Goal: Task Accomplishment & Management: Complete application form

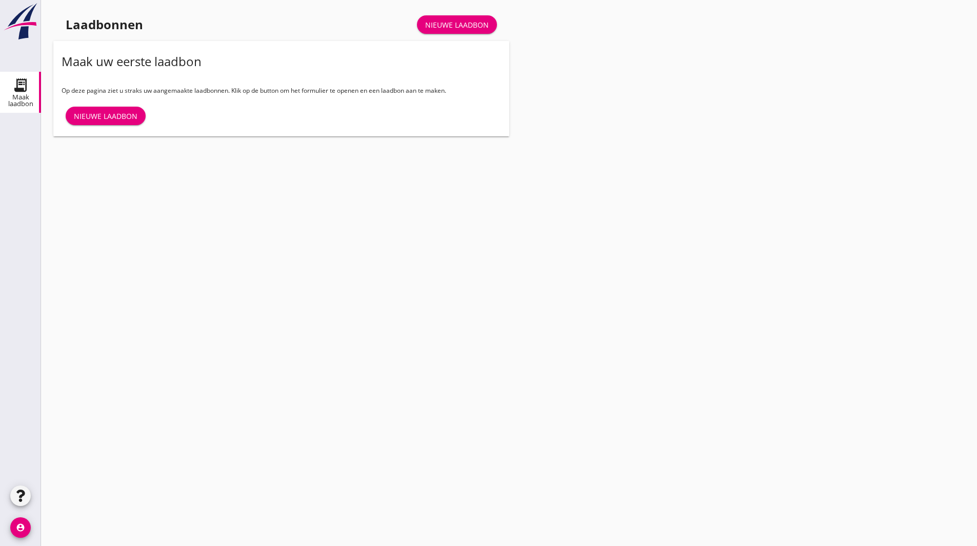
click at [132, 115] on div "Nieuwe laadbon" at bounding box center [106, 116] width 64 height 11
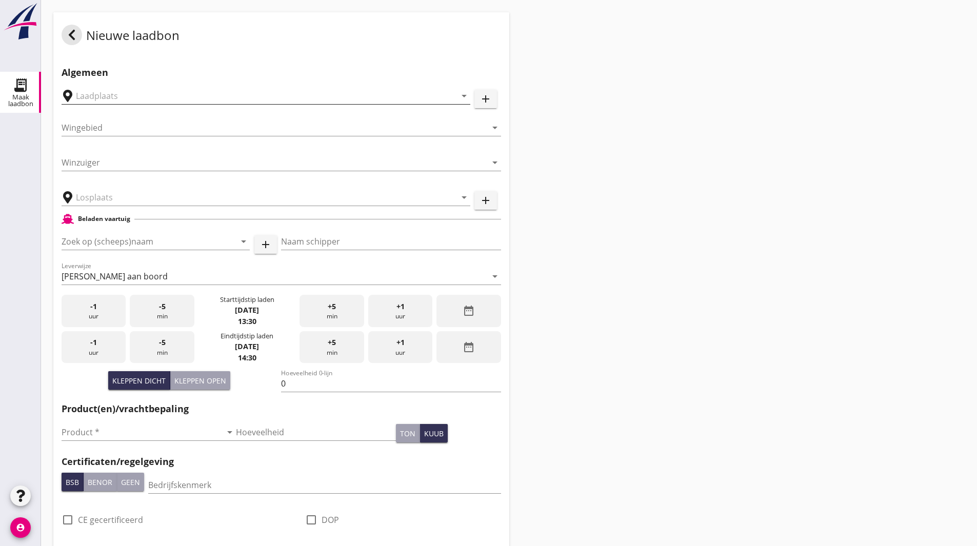
drag, startPoint x: 106, startPoint y: 91, endPoint x: 131, endPoint y: 91, distance: 24.6
click at [106, 91] on input "text" at bounding box center [259, 96] width 366 height 16
click at [464, 97] on icon "arrow_drop_down" at bounding box center [464, 96] width 12 height 12
click at [488, 96] on icon "add" at bounding box center [486, 99] width 12 height 12
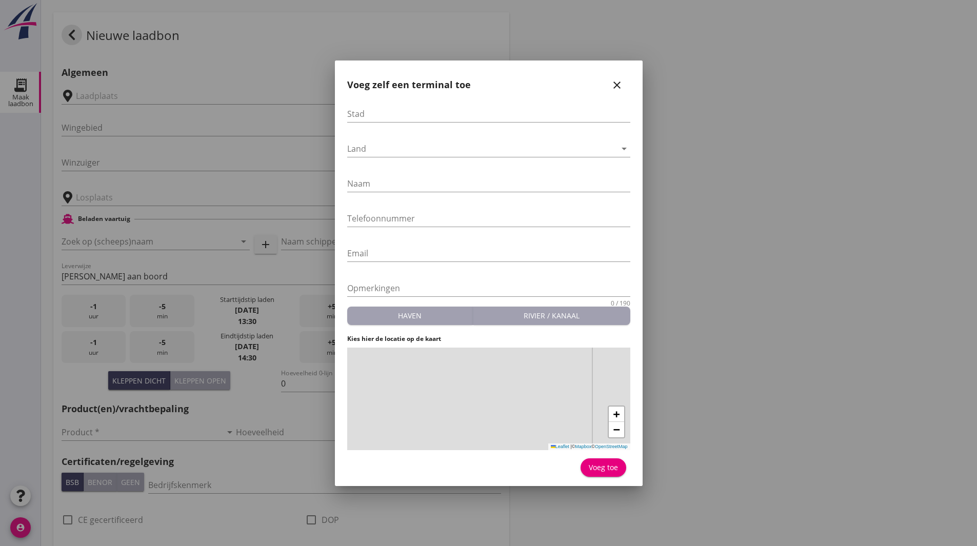
click at [621, 81] on icon "close" at bounding box center [617, 85] width 12 height 12
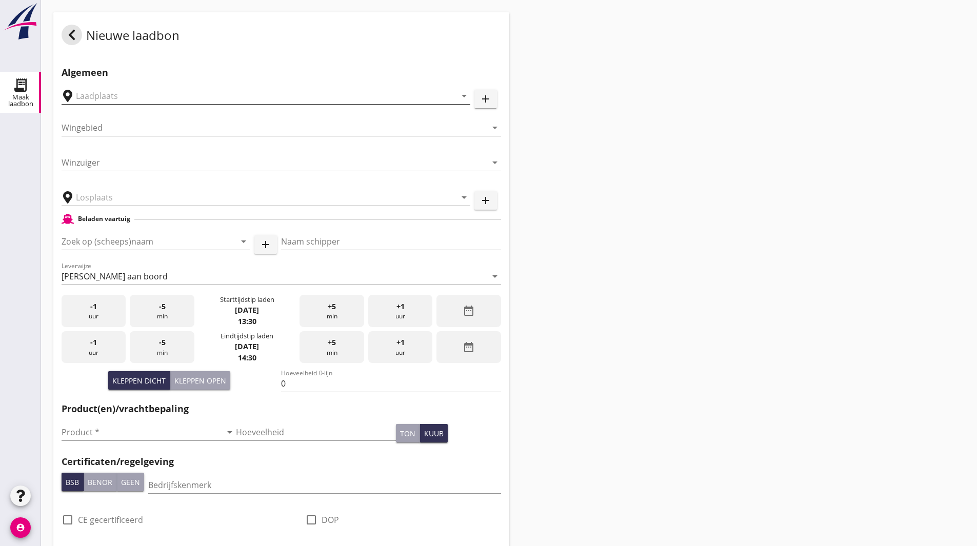
click at [177, 96] on input "text" at bounding box center [259, 96] width 366 height 16
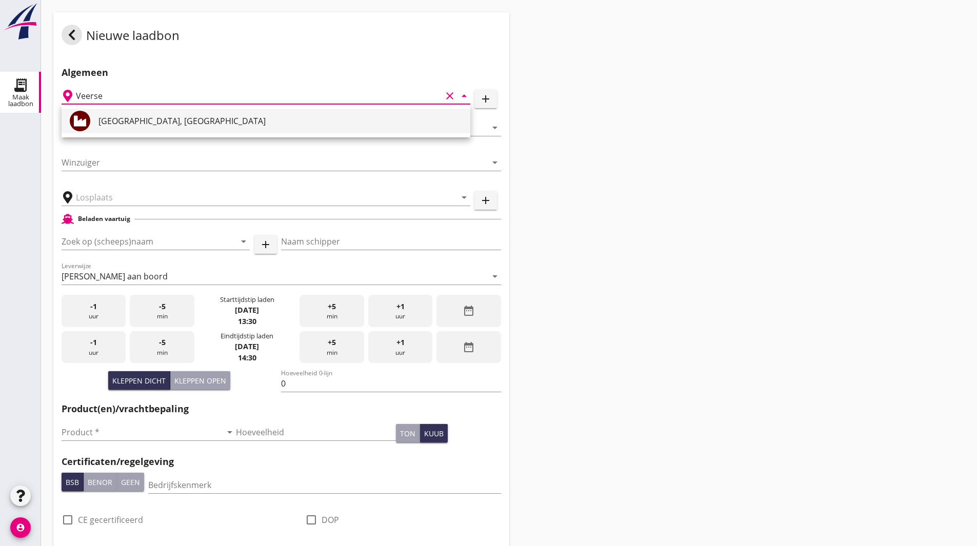
click at [168, 118] on div "[GEOGRAPHIC_DATA], [GEOGRAPHIC_DATA]" at bounding box center [281, 121] width 364 height 12
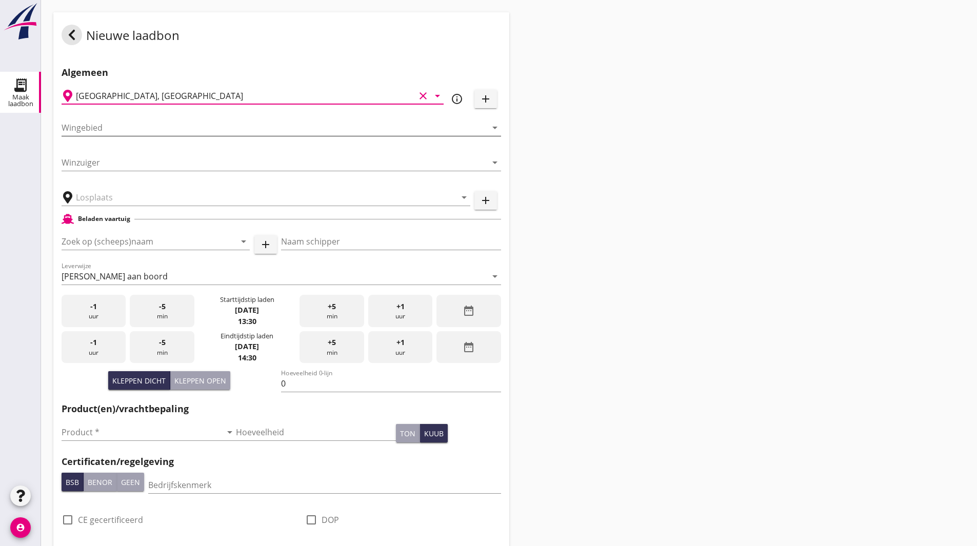
type input "[GEOGRAPHIC_DATA], [GEOGRAPHIC_DATA]"
click at [115, 124] on input "Wingebied" at bounding box center [274, 128] width 425 height 16
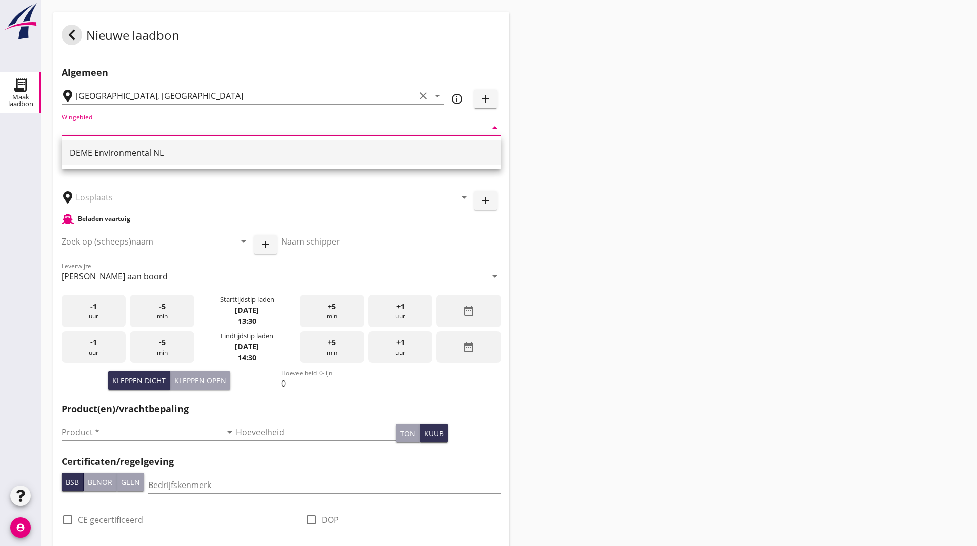
click at [116, 155] on div "DEME Environmental NL" at bounding box center [281, 153] width 423 height 12
type input "DEME Environmental NL"
type input "RWS-2023/48908"
type input "ZW-015"
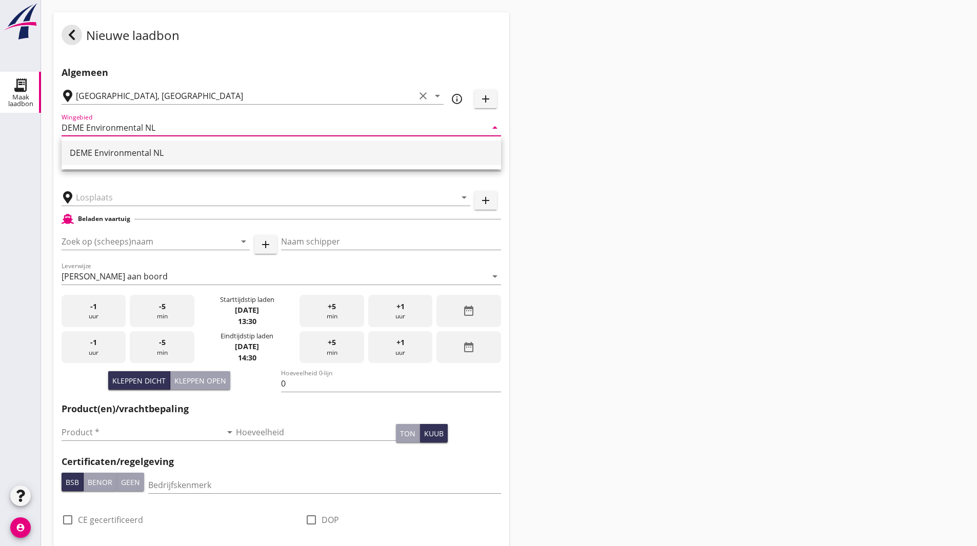
type input "DEME Environmental NL"
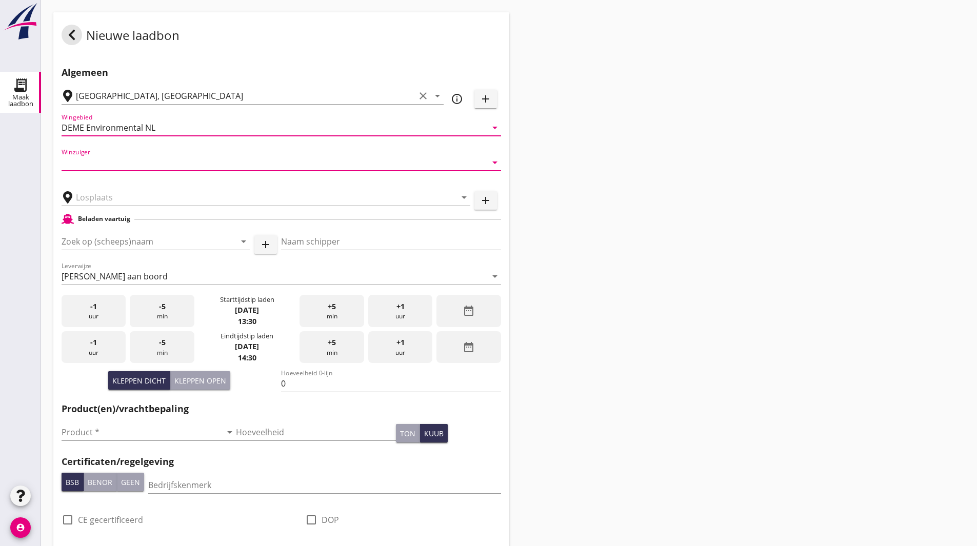
click at [104, 160] on input "Winzuiger" at bounding box center [274, 162] width 425 height 16
type input "[GEOGRAPHIC_DATA]"
click at [631, 202] on div "Nieuwe laadbon Algemeen Veerse Meer, [GEOGRAPHIC_DATA] clear arrow_drop_down in…" at bounding box center [509, 473] width 936 height 946
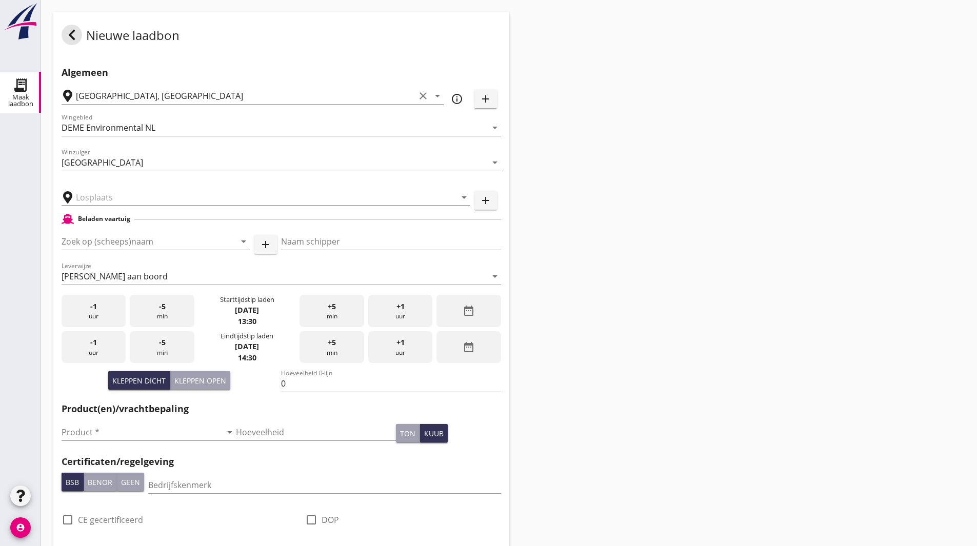
click at [160, 202] on input "text" at bounding box center [259, 197] width 366 height 16
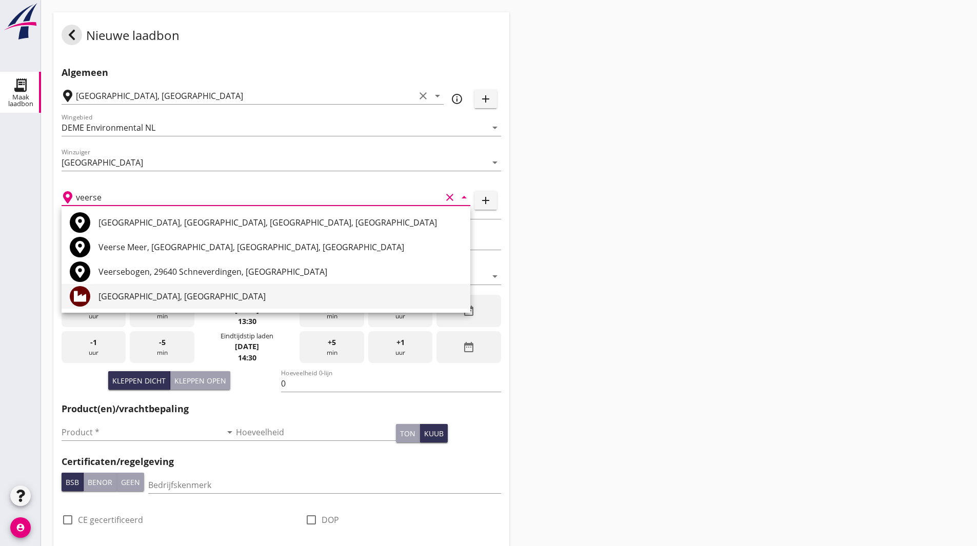
click at [148, 292] on div "[GEOGRAPHIC_DATA], [GEOGRAPHIC_DATA]" at bounding box center [281, 296] width 364 height 12
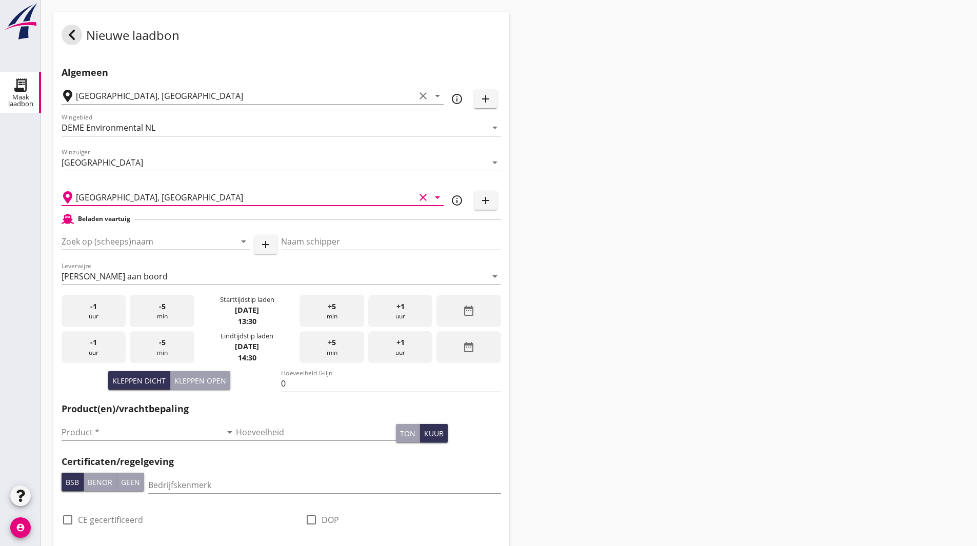
type input "[GEOGRAPHIC_DATA], [GEOGRAPHIC_DATA]"
click at [247, 244] on icon "arrow_drop_down" at bounding box center [244, 242] width 12 height 12
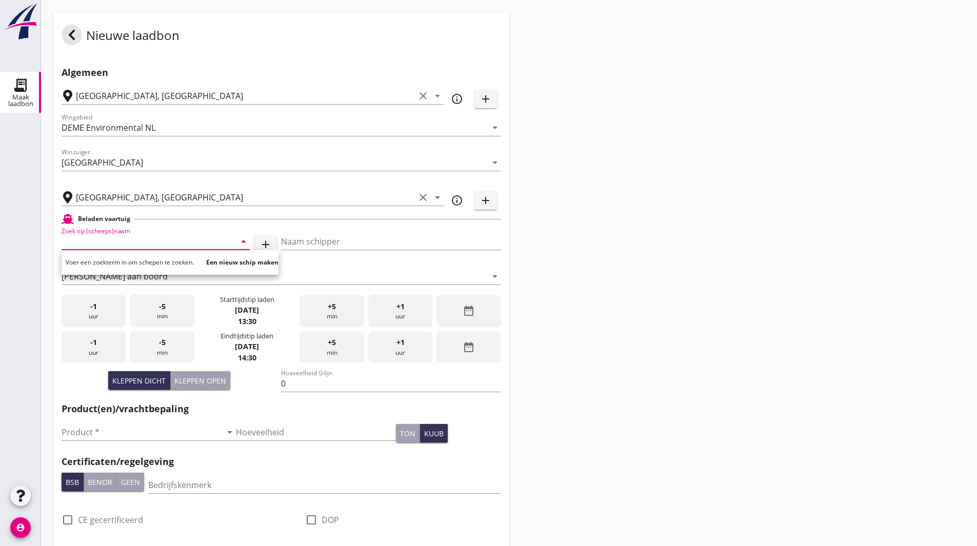
click at [243, 244] on icon "arrow_drop_down" at bounding box center [244, 242] width 12 height 12
click at [594, 240] on div "Nieuwe laadbon Algemeen [GEOGRAPHIC_DATA], [GEOGRAPHIC_DATA] clear arrow_drop_d…" at bounding box center [509, 473] width 936 height 946
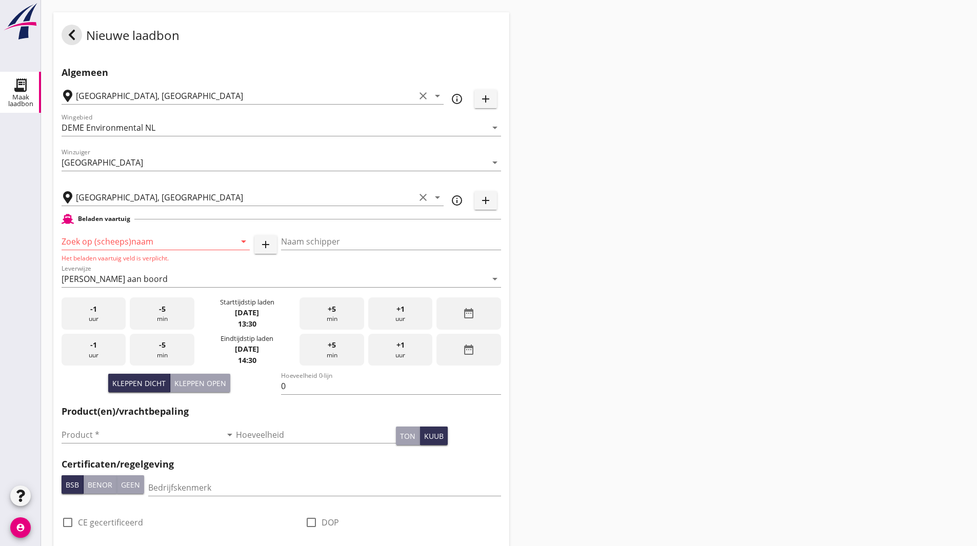
click at [594, 240] on div "Nieuwe laadbon Algemeen [GEOGRAPHIC_DATA], [GEOGRAPHIC_DATA] clear arrow_drop_d…" at bounding box center [509, 501] width 936 height 1002
click at [202, 236] on input "Zoek op (scheeps)naam" at bounding box center [142, 241] width 160 height 16
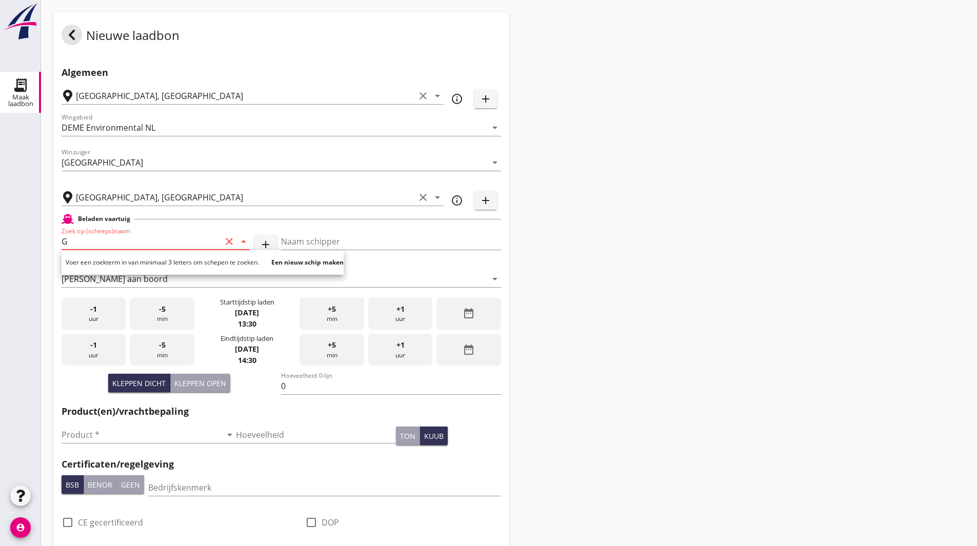
click at [116, 233] on input "G" at bounding box center [142, 241] width 160 height 16
click at [115, 239] on input "G" at bounding box center [142, 241] width 160 height 16
click at [67, 243] on input "G351" at bounding box center [142, 241] width 160 height 16
click at [70, 243] on input "G-351" at bounding box center [142, 241] width 160 height 16
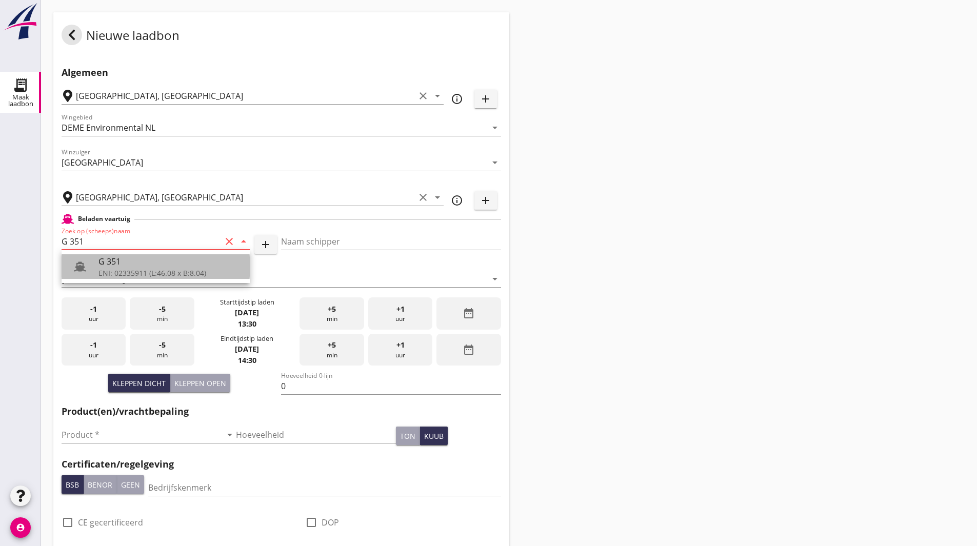
click at [114, 268] on div "ENI: 02335911 (L:46.08 x B:8.04)" at bounding box center [170, 273] width 143 height 11
type input "G 351"
type input "[PERSON_NAME]"
type input "363"
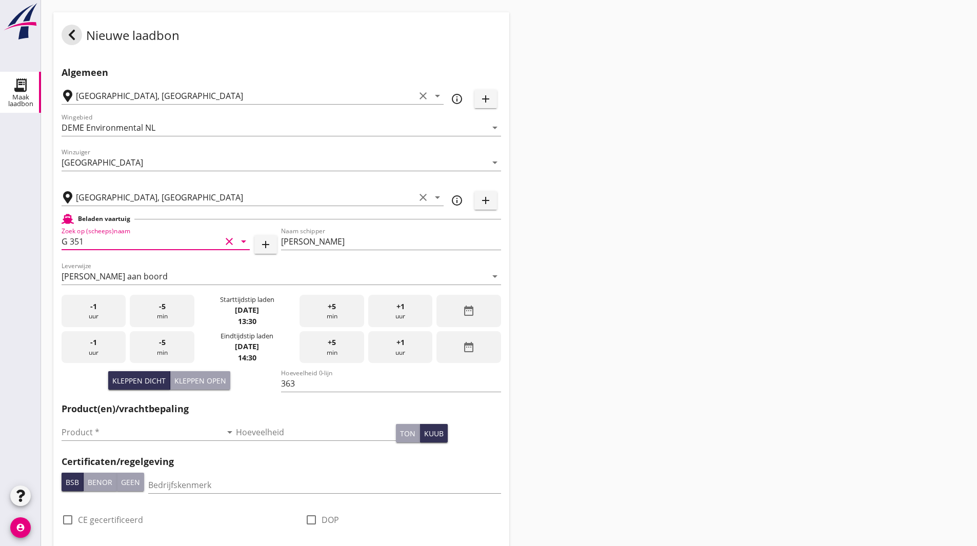
type input "G 351"
click at [642, 210] on div "Nieuwe laadbon Algemeen [GEOGRAPHIC_DATA], [GEOGRAPHIC_DATA] clear arrow_drop_d…" at bounding box center [509, 473] width 936 height 946
click at [126, 276] on div "[PERSON_NAME] aan boord" at bounding box center [115, 276] width 106 height 9
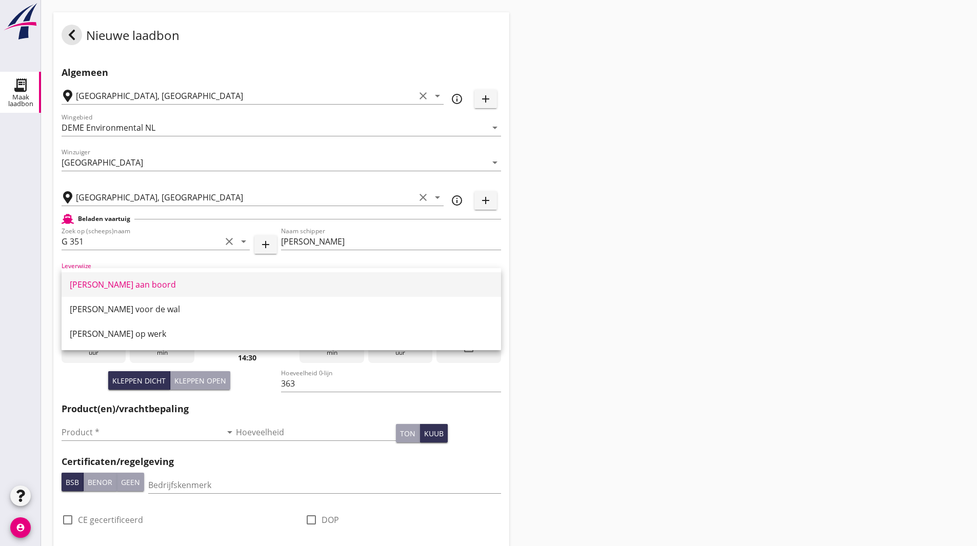
click at [136, 281] on div "[PERSON_NAME] aan boord" at bounding box center [281, 285] width 423 height 12
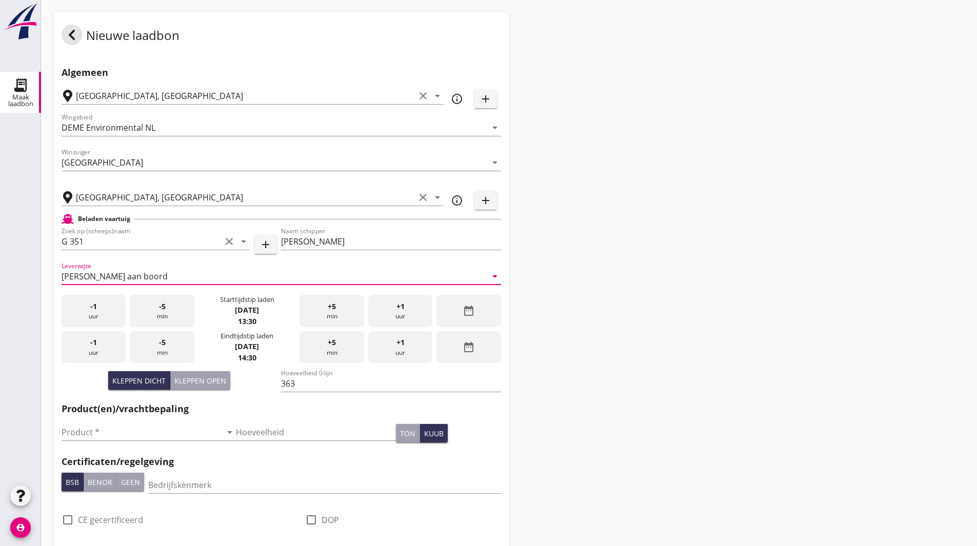
drag, startPoint x: 622, startPoint y: 257, endPoint x: 616, endPoint y: 255, distance: 7.0
click at [622, 255] on div "Nieuwe laadbon Algemeen [GEOGRAPHIC_DATA], [GEOGRAPHIC_DATA] clear arrow_drop_d…" at bounding box center [509, 473] width 936 height 946
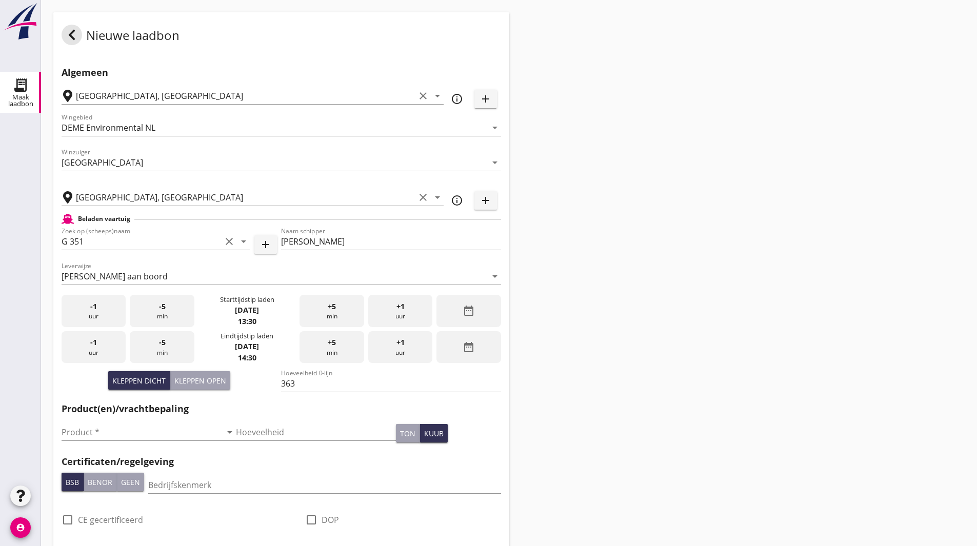
click at [457, 314] on div "date_range" at bounding box center [469, 311] width 64 height 32
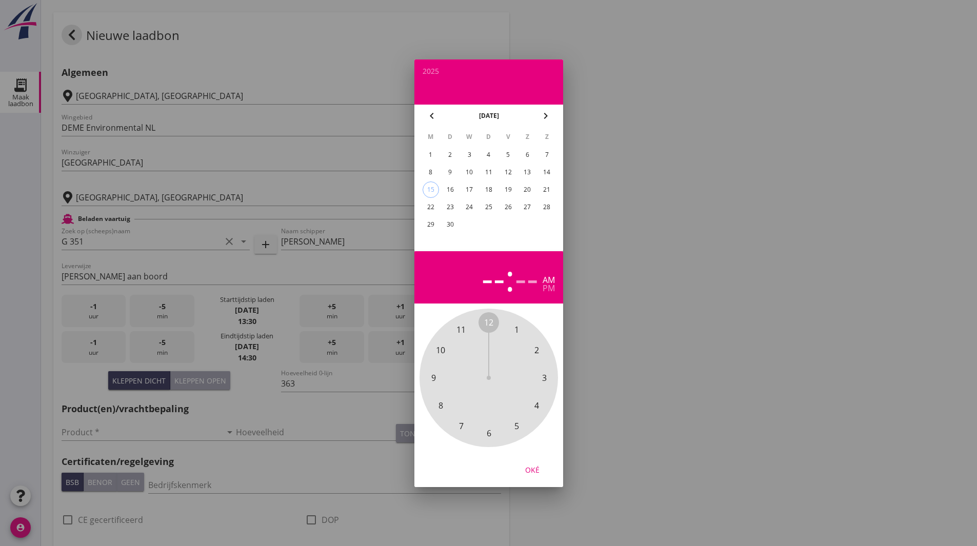
click at [434, 152] on div "1" at bounding box center [430, 155] width 16 height 16
click at [519, 427] on span "5" at bounding box center [516, 426] width 21 height 21
click at [536, 404] on span "20" at bounding box center [536, 406] width 9 height 12
click at [545, 289] on div "pm" at bounding box center [549, 288] width 12 height 8
click at [531, 467] on div "Oké" at bounding box center [532, 469] width 29 height 11
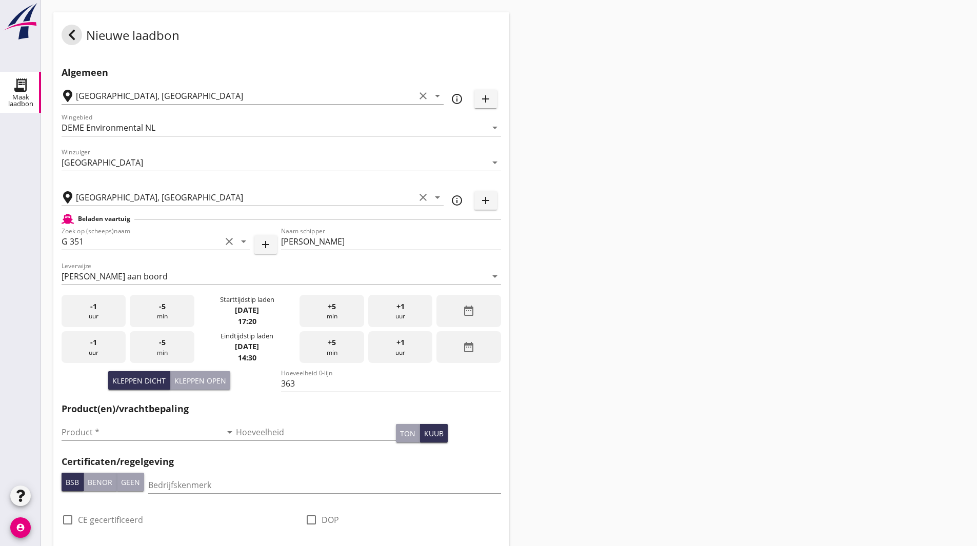
click at [561, 322] on div "Nieuwe laadbon Algemeen [GEOGRAPHIC_DATA], [GEOGRAPHIC_DATA] clear arrow_drop_d…" at bounding box center [509, 473] width 936 height 946
click at [232, 339] on div "Eindtijdstip laden" at bounding box center [247, 336] width 53 height 10
click at [485, 348] on div "date_range" at bounding box center [469, 347] width 64 height 32
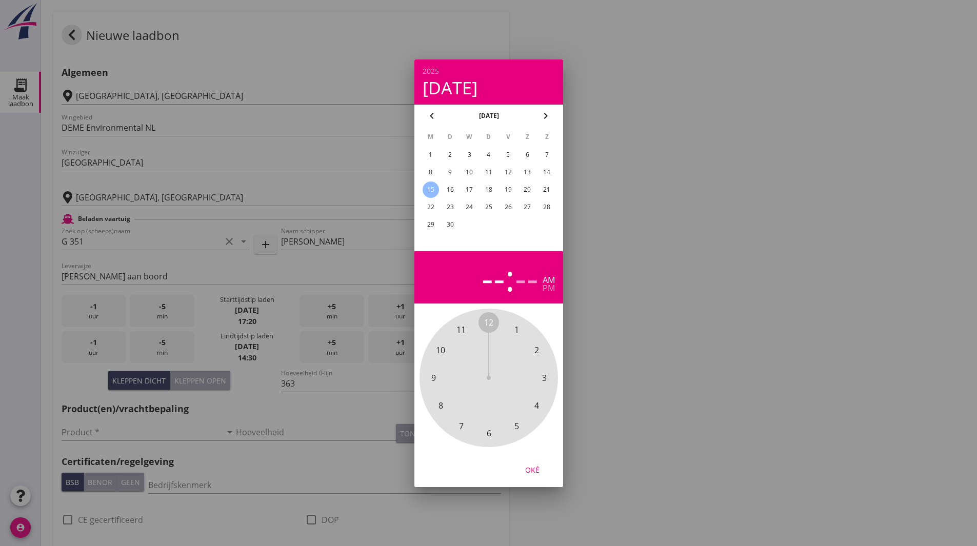
click at [431, 158] on div "1" at bounding box center [430, 155] width 16 height 16
click at [551, 289] on div "pm" at bounding box center [549, 288] width 12 height 8
click at [462, 426] on span "7" at bounding box center [461, 426] width 5 height 12
click at [491, 435] on span "30" at bounding box center [488, 433] width 9 height 12
click at [537, 473] on div "Oké" at bounding box center [532, 469] width 29 height 11
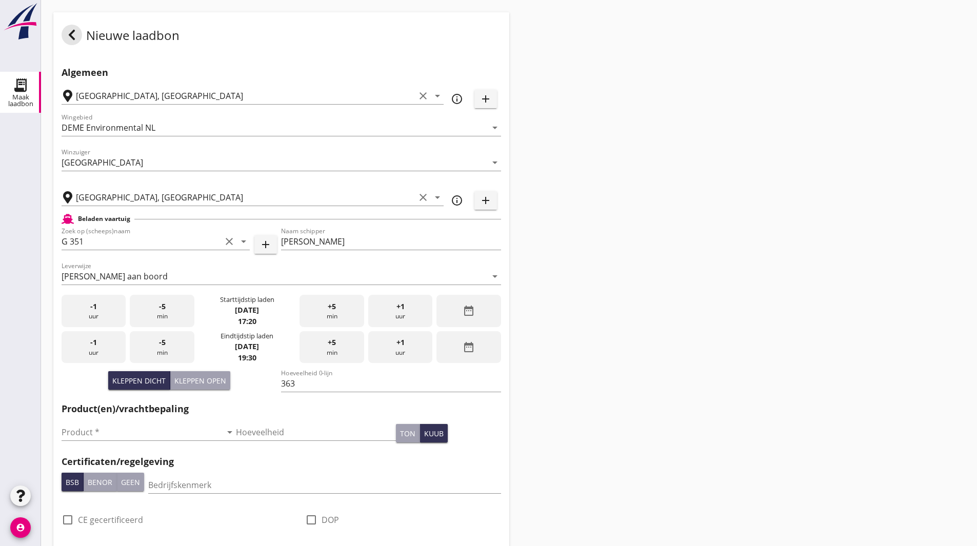
click at [557, 390] on div "Nieuwe laadbon Algemeen [GEOGRAPHIC_DATA], [GEOGRAPHIC_DATA] clear arrow_drop_d…" at bounding box center [509, 473] width 936 height 946
click at [650, 251] on div "Nieuwe laadbon Algemeen [GEOGRAPHIC_DATA], [GEOGRAPHIC_DATA] clear arrow_drop_d…" at bounding box center [509, 473] width 936 height 946
click at [107, 426] on input "Product *" at bounding box center [142, 432] width 160 height 16
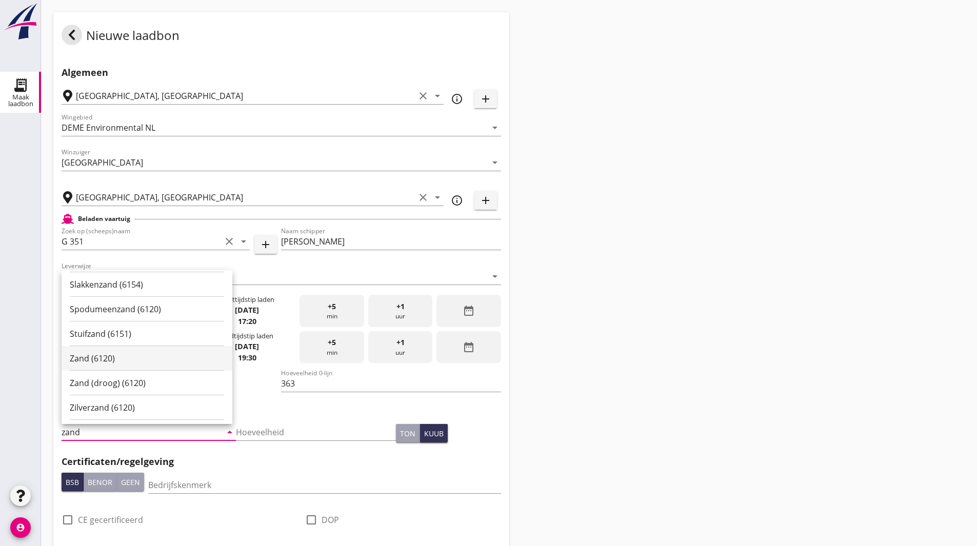
scroll to position [205, 0]
click at [102, 350] on div "Zand (6120)" at bounding box center [147, 352] width 154 height 12
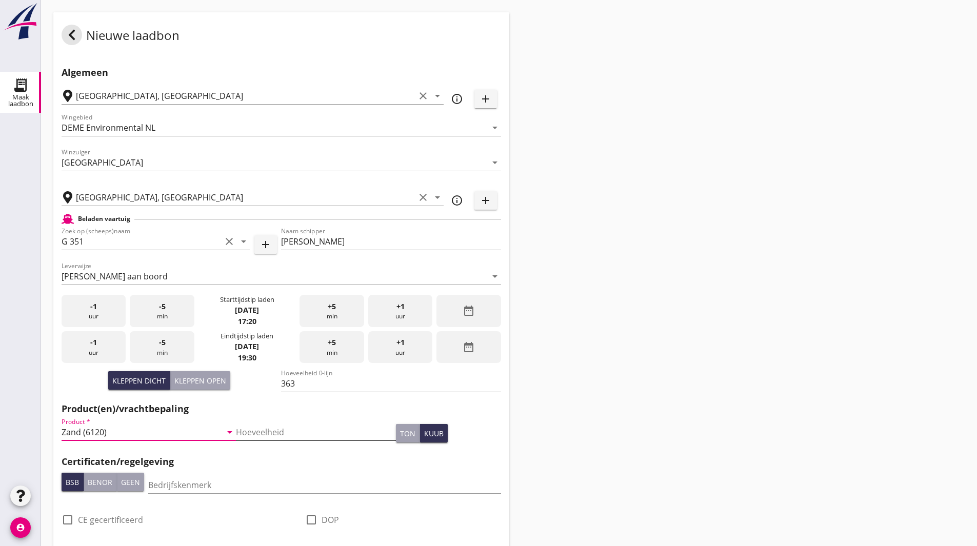
type input "Zand (6120)"
click at [324, 436] on input "Hoeveelheid" at bounding box center [316, 432] width 160 height 16
type input "300"
click at [424, 435] on div "kuub" at bounding box center [433, 433] width 19 height 11
click at [585, 330] on div "Nieuwe laadbon Algemeen [GEOGRAPHIC_DATA], [GEOGRAPHIC_DATA] clear arrow_drop_d…" at bounding box center [509, 473] width 936 height 946
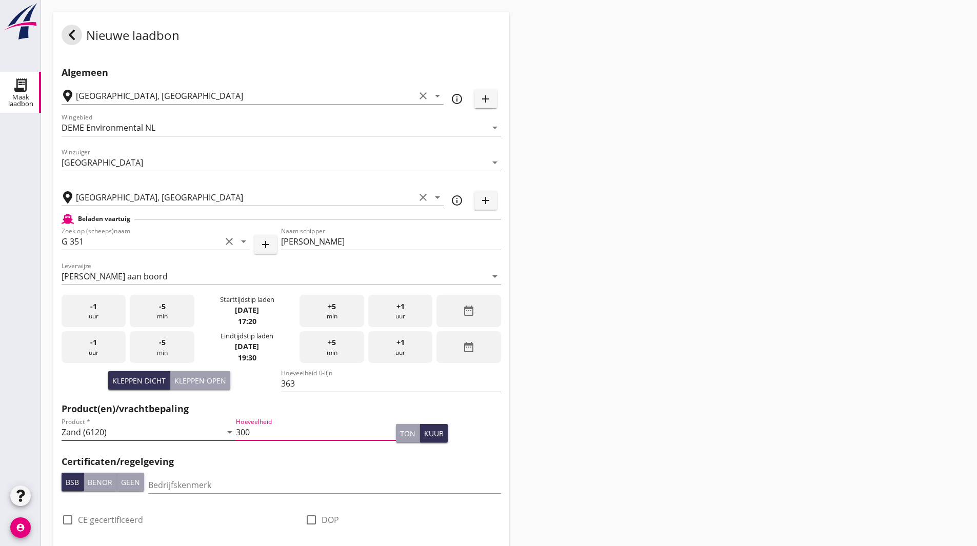
drag, startPoint x: 262, startPoint y: 435, endPoint x: 220, endPoint y: 428, distance: 42.6
click at [220, 428] on div "Product * Zand (6120) arrow_drop_down Hoeveelheid 300 ton kuub" at bounding box center [282, 433] width 440 height 35
click at [549, 408] on div "Nieuwe laadbon Algemeen [GEOGRAPHIC_DATA], [GEOGRAPHIC_DATA] clear arrow_drop_d…" at bounding box center [509, 473] width 936 height 946
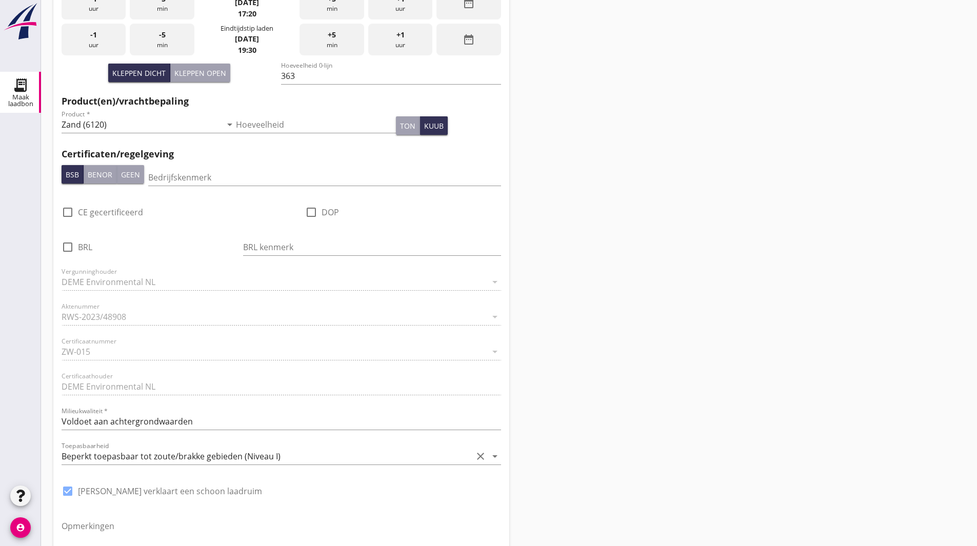
scroll to position [399, 0]
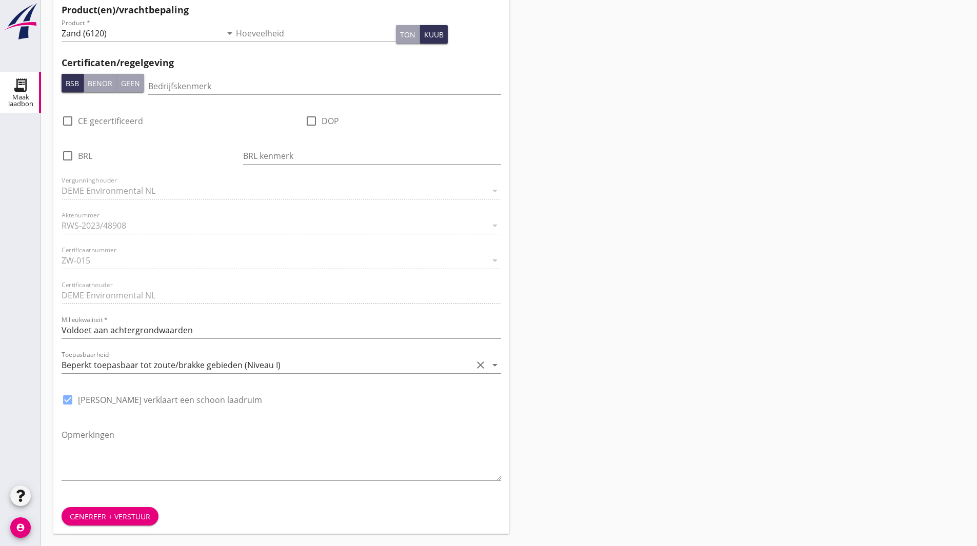
click at [116, 517] on div "Genereer + verstuur" at bounding box center [110, 517] width 81 height 11
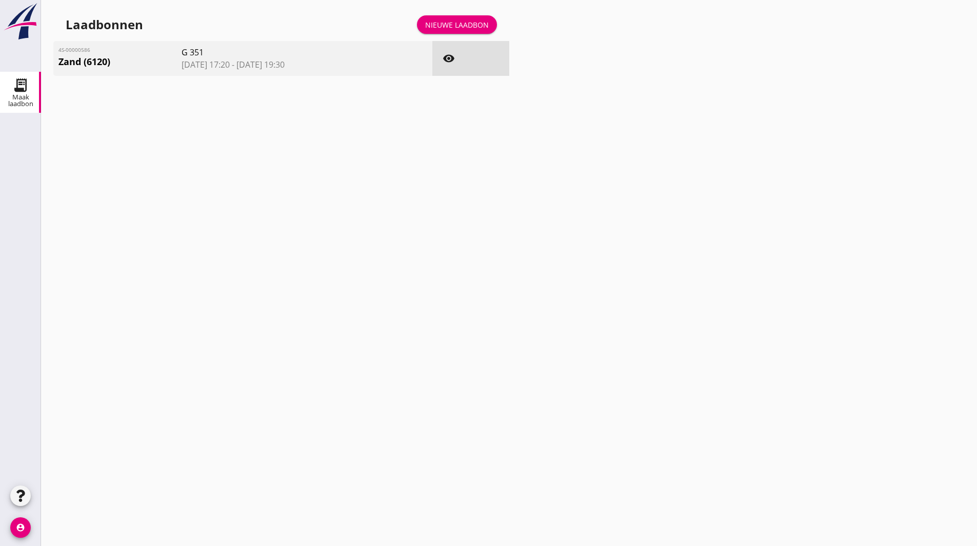
click at [340, 23] on div "Laadbonnen Nieuwe laadbon" at bounding box center [281, 24] width 456 height 25
click at [448, 81] on icon "file_download" at bounding box center [449, 81] width 12 height 12
click at [226, 106] on div "Laadbonnen Nieuwe laadbon 4S-00000586 Zand (6120) G 351 [DATE] 17:20 - [DATE] 1…" at bounding box center [509, 57] width 936 height 114
click at [431, 25] on div "Nieuwe laadbon" at bounding box center [457, 24] width 64 height 11
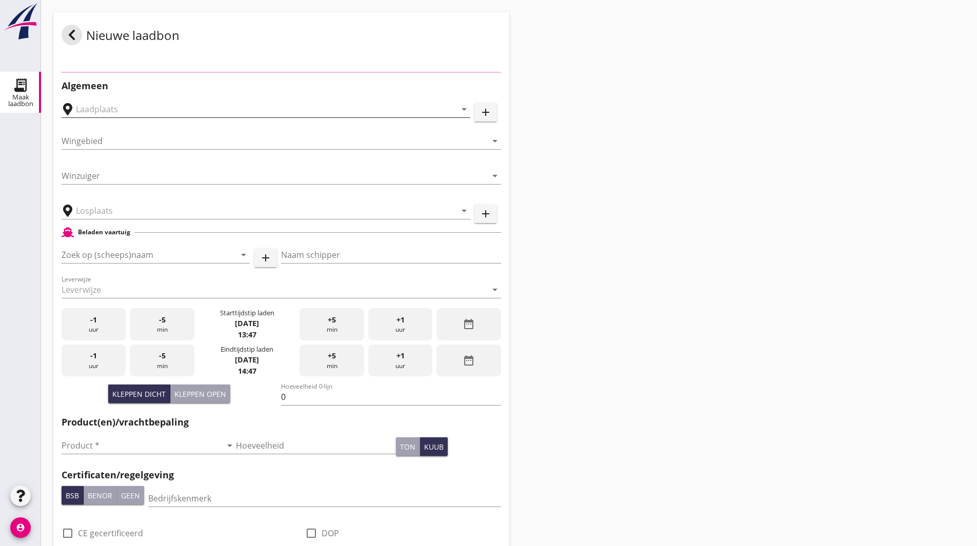
click at [162, 113] on input "text" at bounding box center [259, 109] width 366 height 16
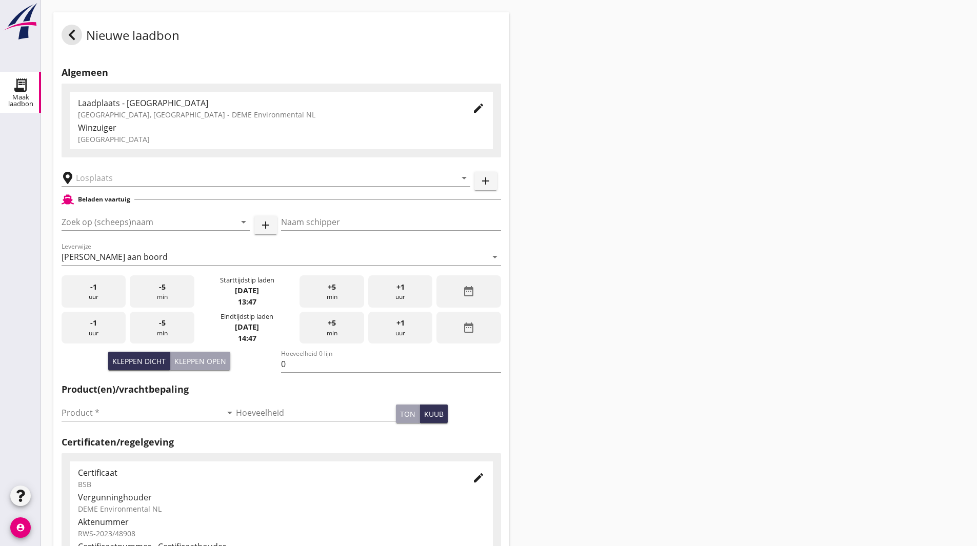
click at [281, 61] on div "Algemeen Laadplaats - Wingebied [GEOGRAPHIC_DATA], [GEOGRAPHIC_DATA] - DEME Env…" at bounding box center [281, 371] width 456 height 629
click at [116, 179] on input "text" at bounding box center [259, 178] width 366 height 16
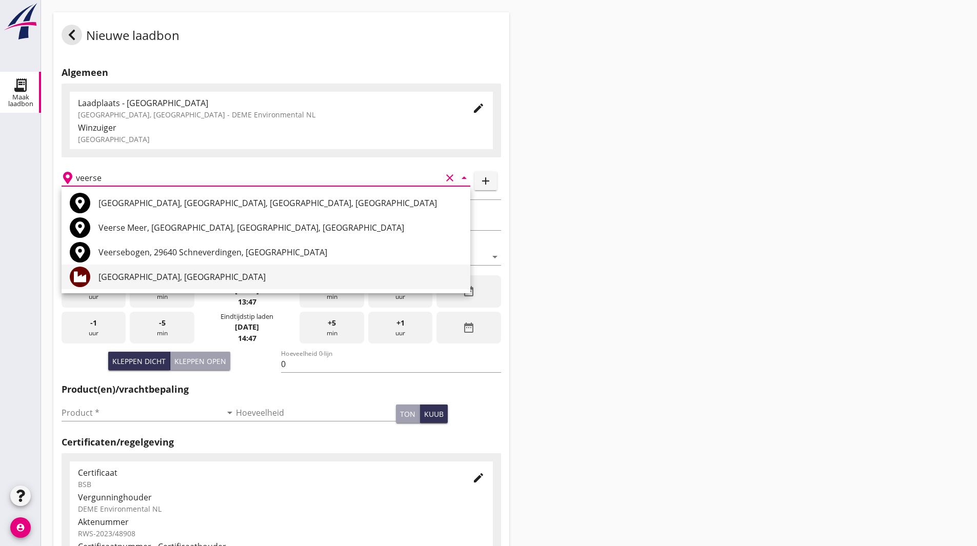
click at [137, 272] on div "[GEOGRAPHIC_DATA], [GEOGRAPHIC_DATA]" at bounding box center [281, 277] width 364 height 12
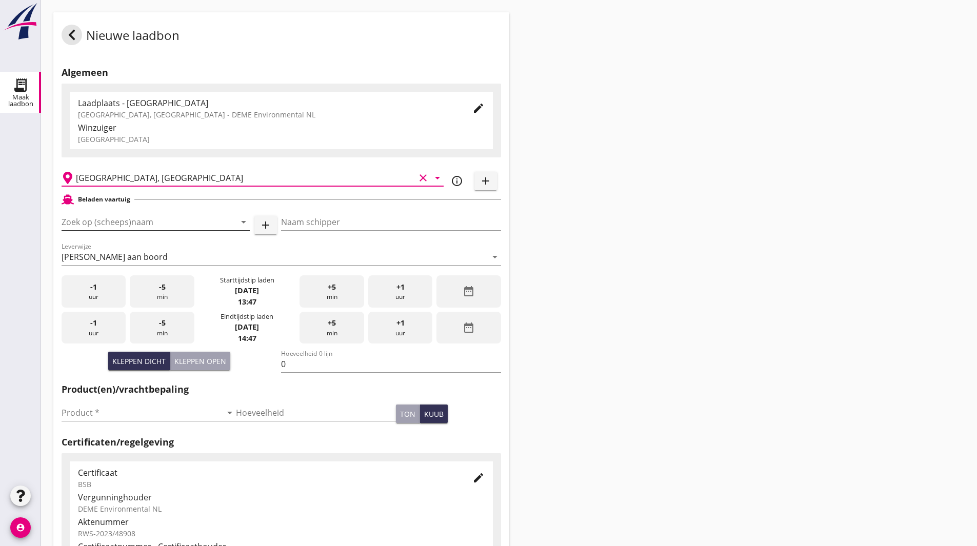
type input "[GEOGRAPHIC_DATA], [GEOGRAPHIC_DATA]"
click at [151, 222] on input "Zoek op (scheeps)naam" at bounding box center [142, 222] width 160 height 16
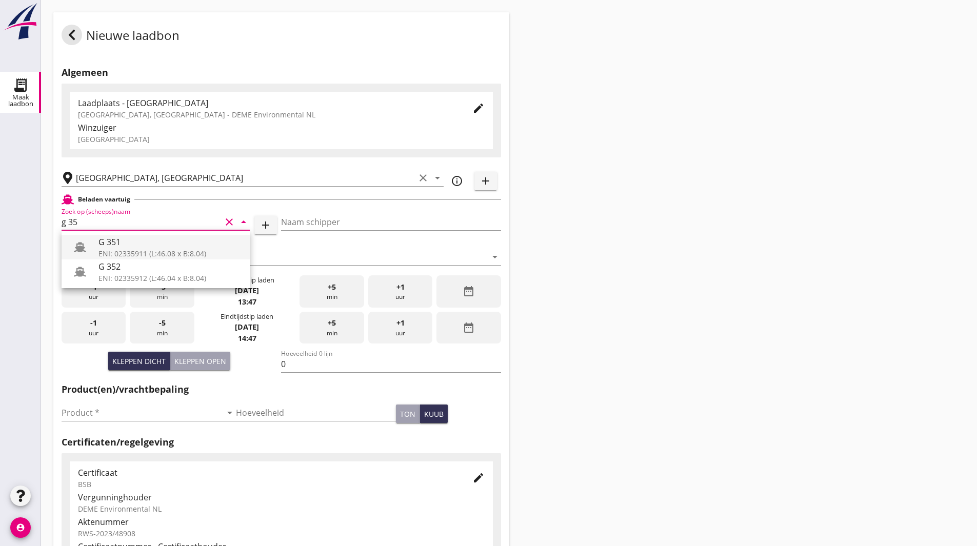
click at [131, 249] on div "ENI: 02335911 (L:46.08 x B:8.04)" at bounding box center [170, 253] width 143 height 11
type input "G 351"
type input "[PERSON_NAME]"
type input "363"
type input "G 351"
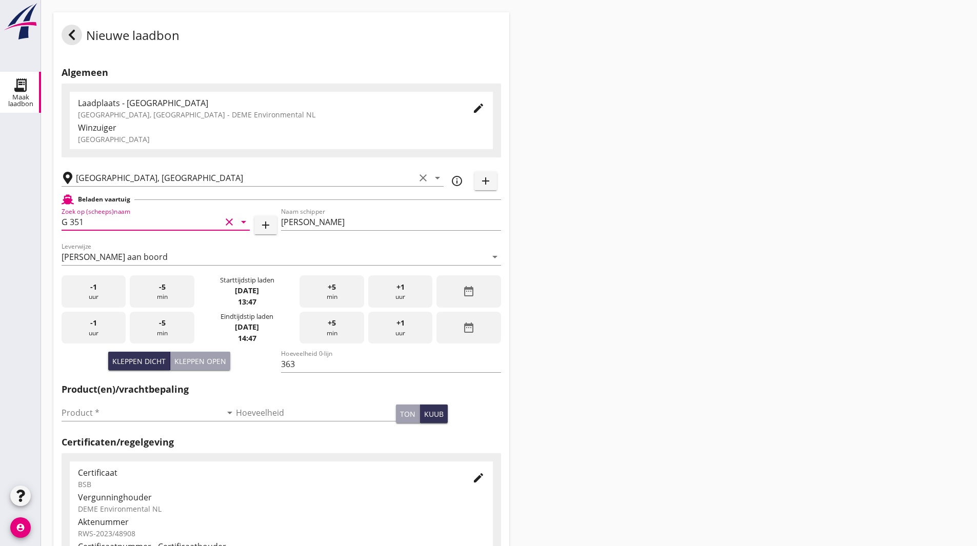
click at [470, 285] on div "date_range" at bounding box center [469, 292] width 64 height 32
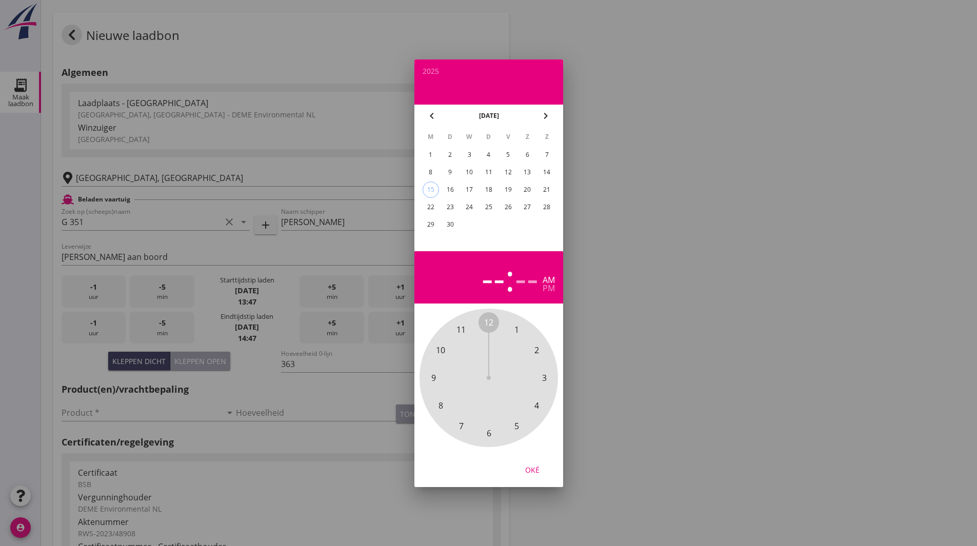
click at [451, 154] on div "2" at bounding box center [450, 155] width 16 height 16
click at [441, 407] on span "8" at bounding box center [440, 406] width 5 height 12
click at [490, 435] on span "30" at bounding box center [488, 433] width 9 height 12
click at [536, 471] on div "Oké" at bounding box center [532, 469] width 29 height 11
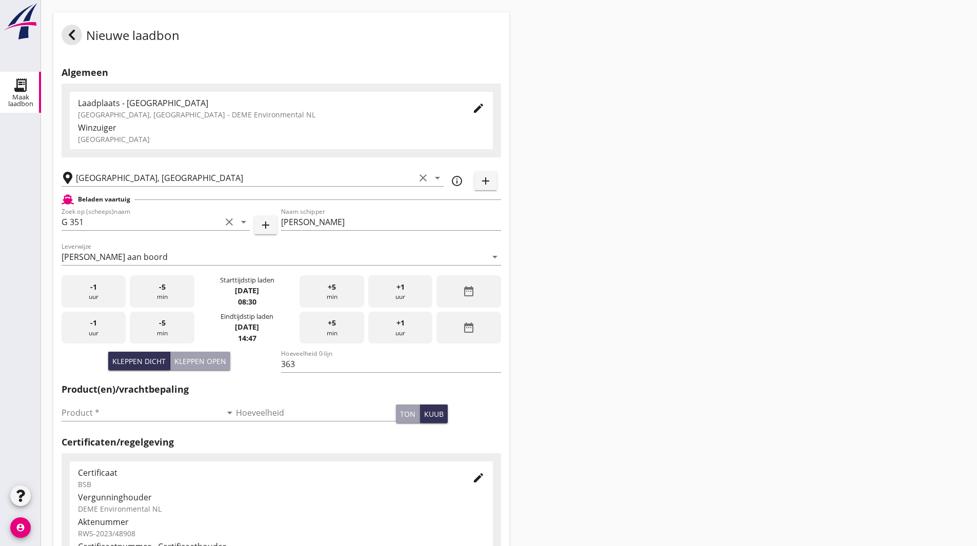
click at [465, 331] on icon "date_range" at bounding box center [469, 328] width 12 height 12
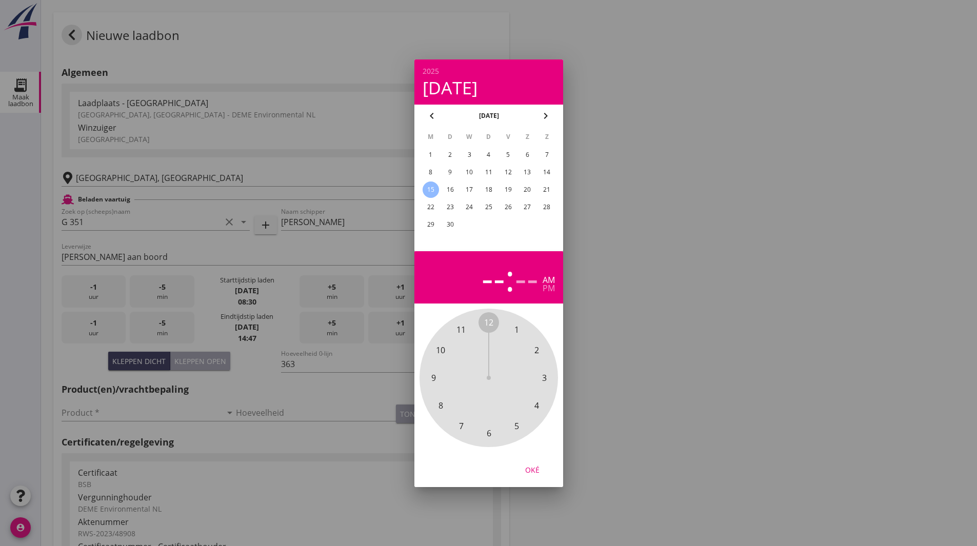
click at [447, 154] on div "2" at bounding box center [450, 155] width 16 height 16
click at [442, 350] on span "10" at bounding box center [440, 350] width 9 height 12
click at [490, 275] on div "10" at bounding box center [484, 278] width 41 height 36
click at [432, 378] on span "9" at bounding box center [433, 378] width 5 height 12
click at [461, 428] on span "35" at bounding box center [461, 426] width 9 height 12
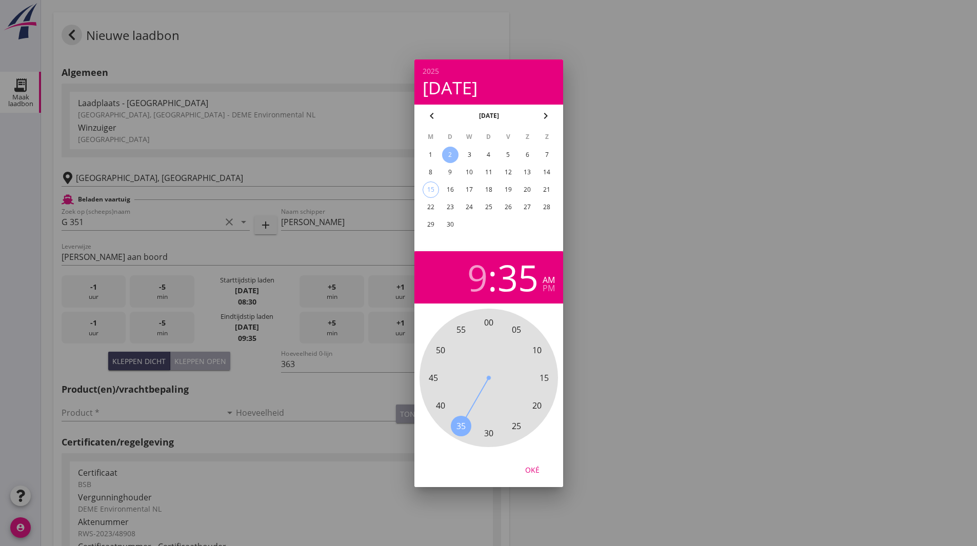
click at [536, 472] on div "Oké" at bounding box center [532, 469] width 29 height 11
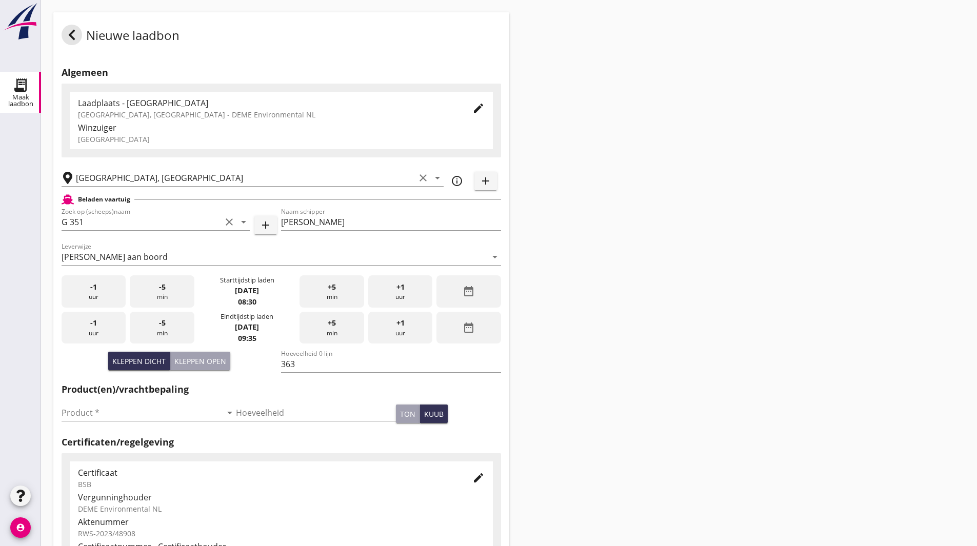
click at [648, 275] on div "Nieuwe laadbon Algemeen Laadplaats - [GEOGRAPHIC_DATA] [GEOGRAPHIC_DATA], [GEOG…" at bounding box center [509, 366] width 936 height 733
click at [449, 290] on div "date_range" at bounding box center [469, 292] width 64 height 32
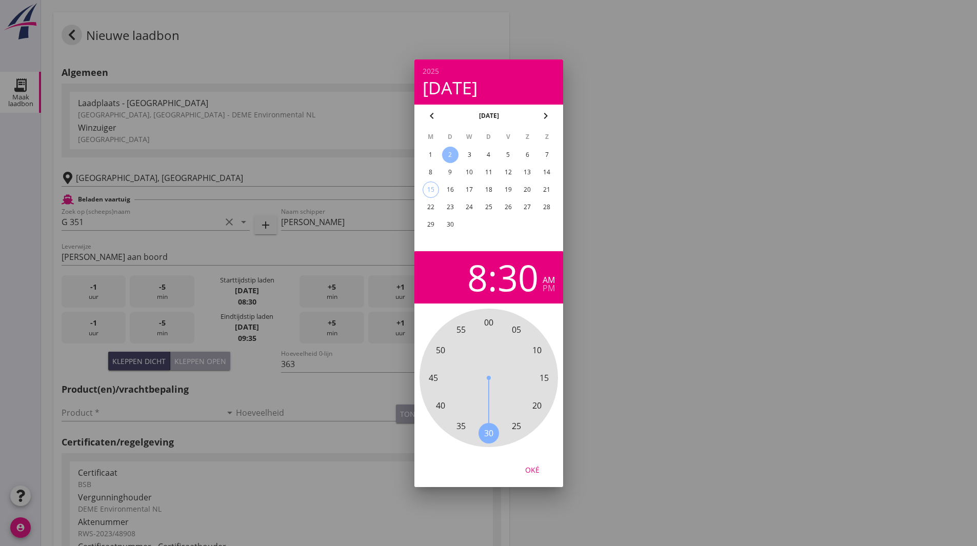
click at [483, 281] on div "8" at bounding box center [477, 278] width 21 height 36
click at [461, 422] on span "7" at bounding box center [461, 426] width 5 height 12
click at [527, 466] on div "Oké" at bounding box center [532, 469] width 29 height 11
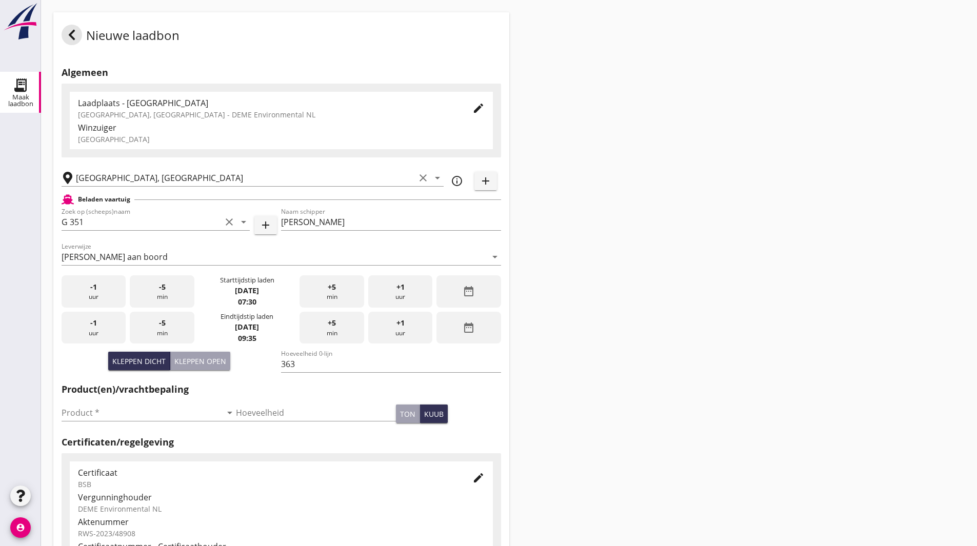
click at [595, 326] on div "Nieuwe laadbon Algemeen Laadplaats - [GEOGRAPHIC_DATA] [GEOGRAPHIC_DATA], [GEOG…" at bounding box center [509, 366] width 936 height 733
drag, startPoint x: 108, startPoint y: 416, endPoint x: 113, endPoint y: 415, distance: 5.7
click at [108, 416] on input "Product *" at bounding box center [142, 413] width 160 height 16
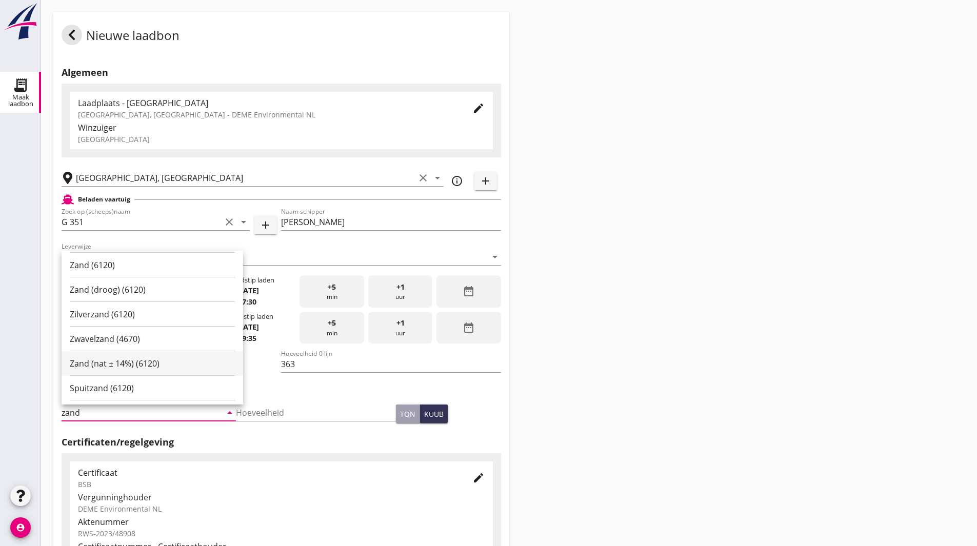
scroll to position [257, 0]
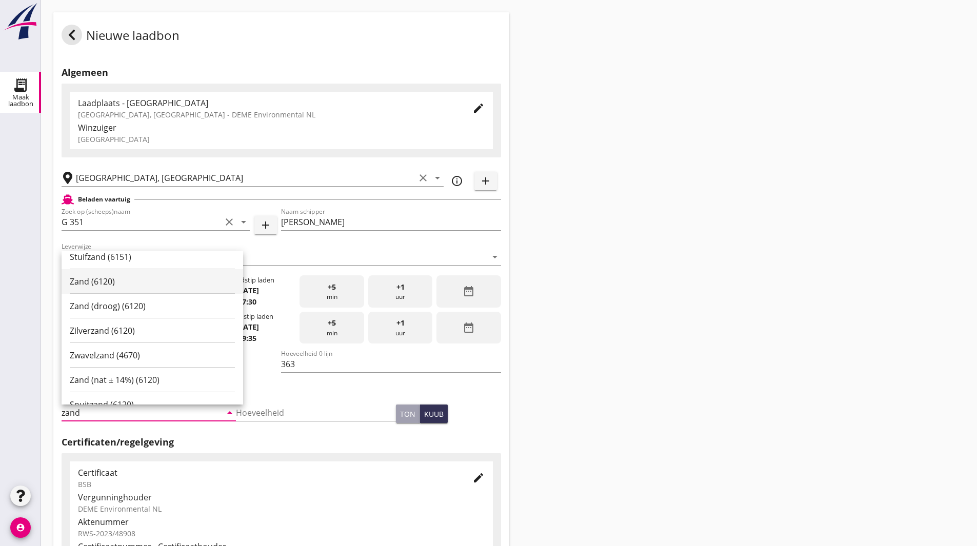
click at [100, 277] on div "Zand (6120)" at bounding box center [152, 282] width 165 height 12
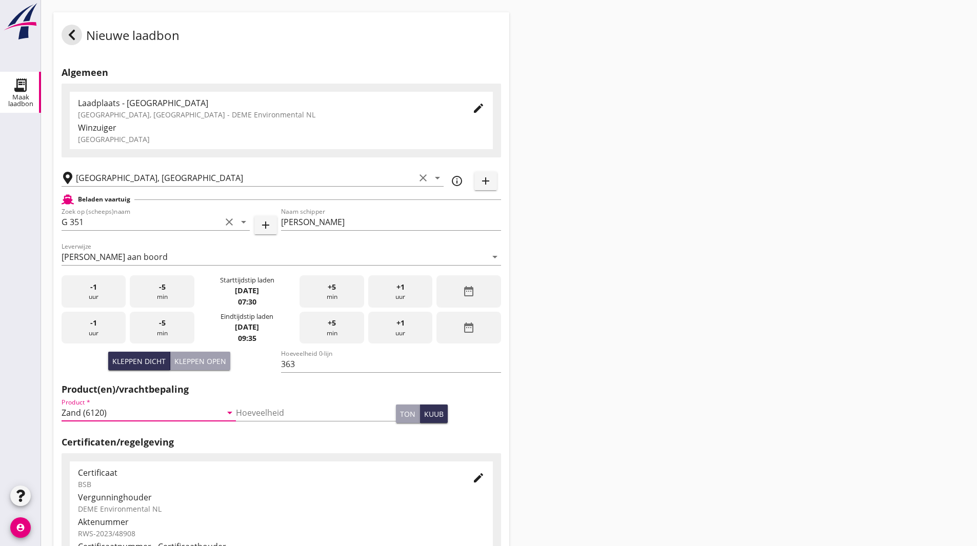
type input "Zand (6120)"
click at [586, 322] on div "Nieuwe laadbon Algemeen Laadplaats - [GEOGRAPHIC_DATA] [GEOGRAPHIC_DATA], [GEOG…" at bounding box center [509, 366] width 936 height 733
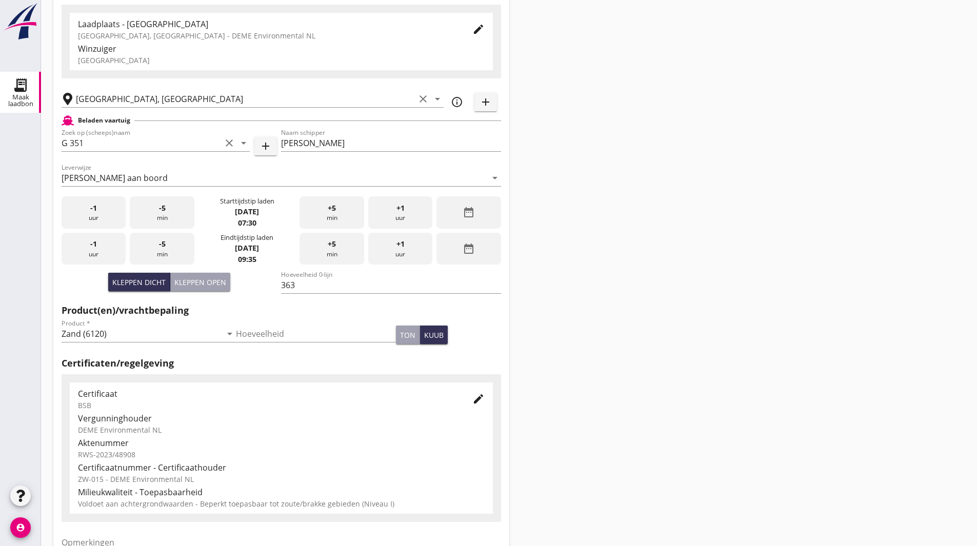
scroll to position [187, 0]
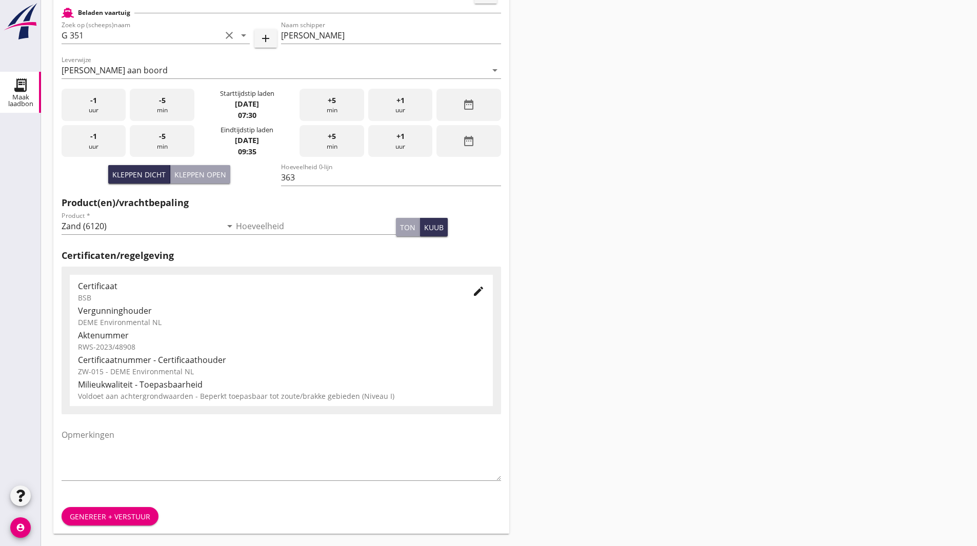
click at [107, 520] on div "Genereer + verstuur" at bounding box center [110, 517] width 81 height 11
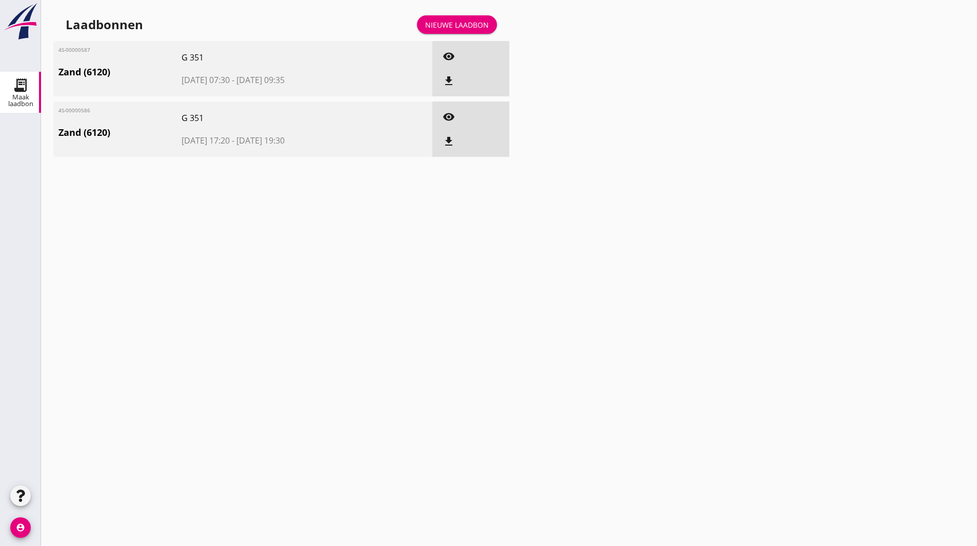
click at [447, 83] on icon "file_download" at bounding box center [449, 81] width 12 height 12
click at [451, 23] on div "Nieuwe laadbon" at bounding box center [457, 24] width 64 height 11
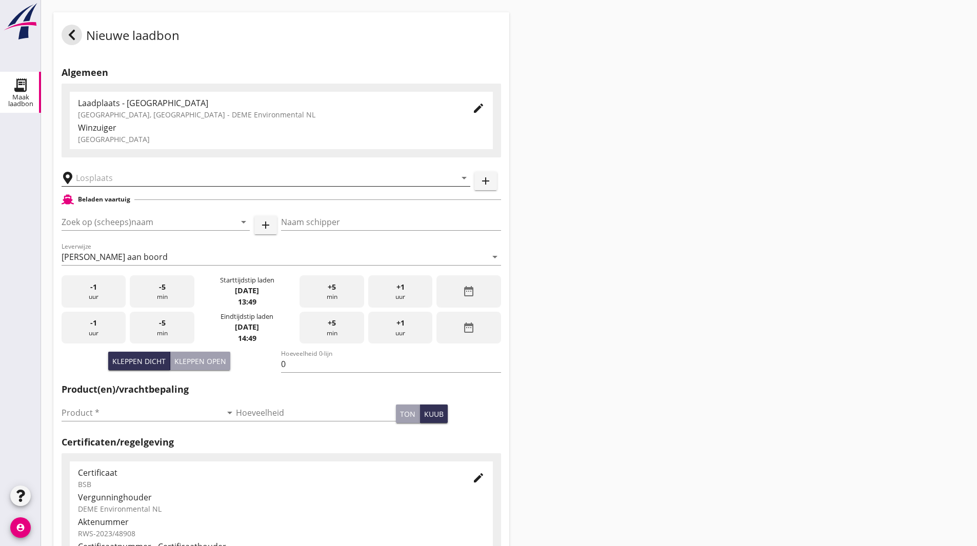
click at [132, 178] on input "text" at bounding box center [259, 178] width 366 height 16
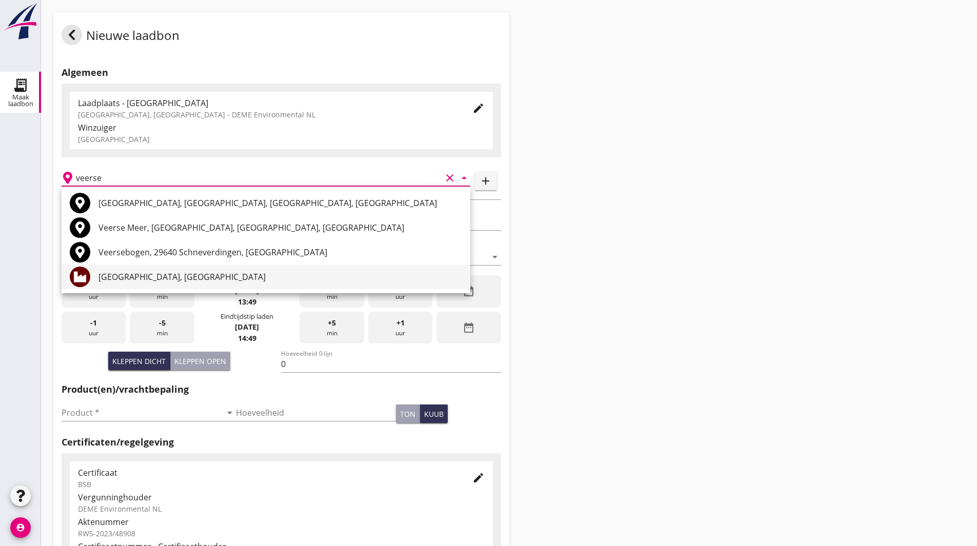
click at [130, 272] on div "[GEOGRAPHIC_DATA], [GEOGRAPHIC_DATA]" at bounding box center [281, 277] width 364 height 12
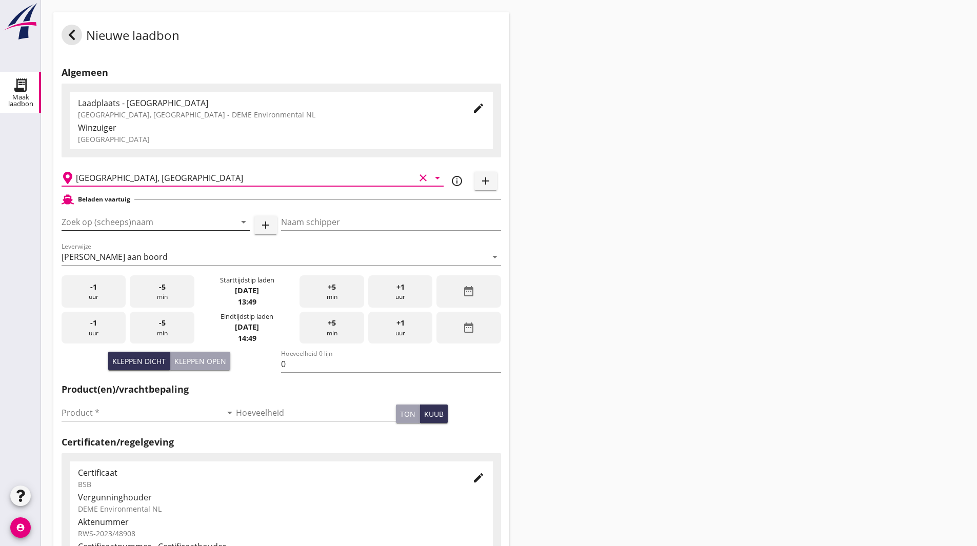
type input "[GEOGRAPHIC_DATA], [GEOGRAPHIC_DATA]"
click at [147, 225] on input "Zoek op (scheeps)naam" at bounding box center [142, 222] width 160 height 16
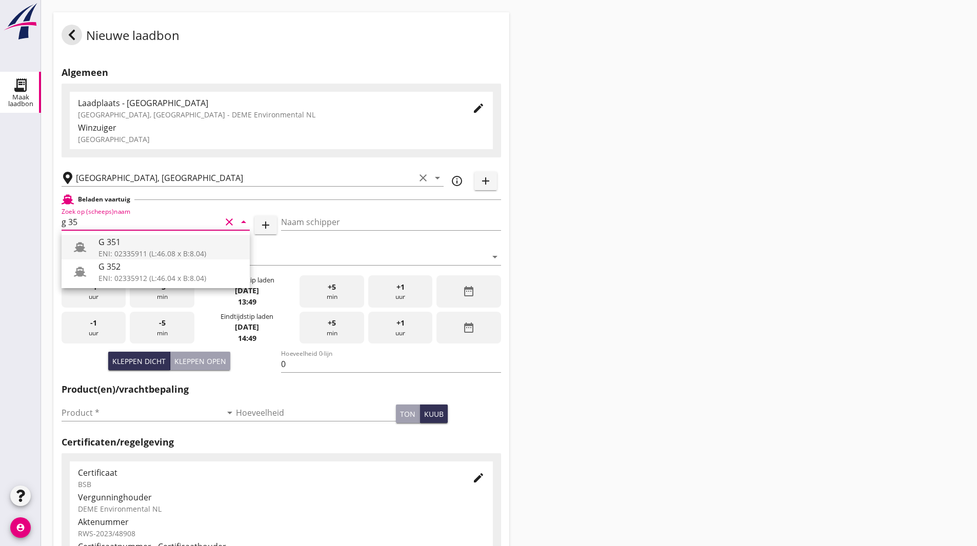
click at [128, 244] on div "G 351" at bounding box center [170, 242] width 143 height 12
type input "G 351"
type input "[PERSON_NAME]"
type input "363"
type input "G 351"
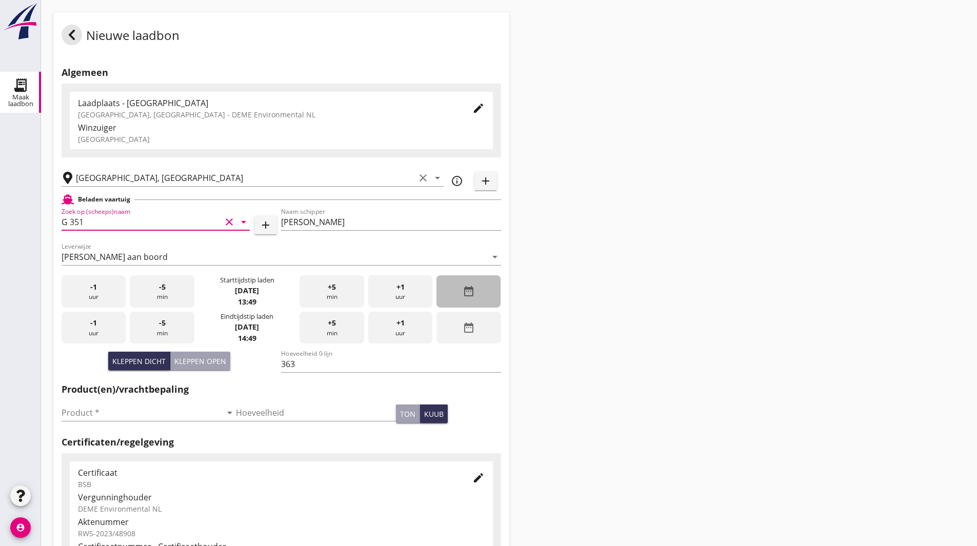
click at [450, 295] on div "date_range" at bounding box center [469, 292] width 64 height 32
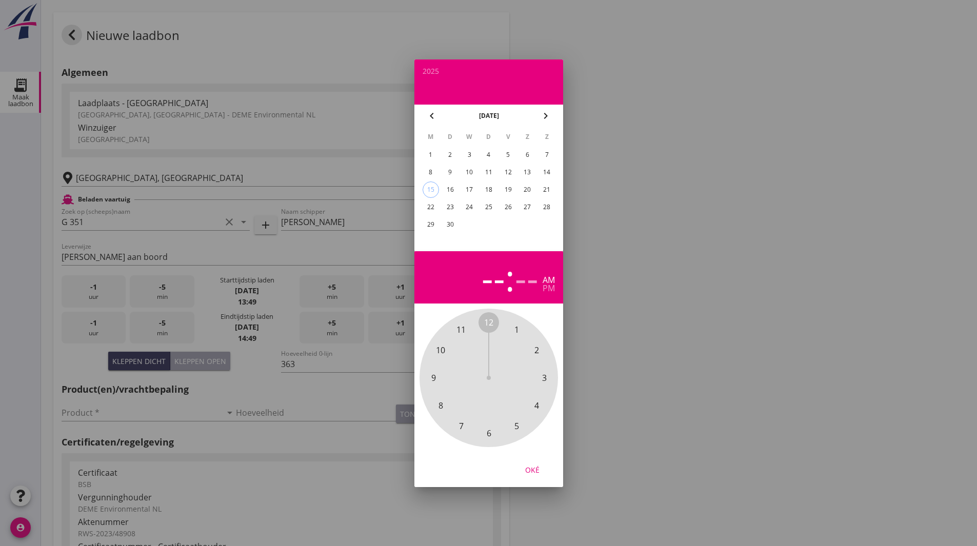
click at [459, 153] on td "2" at bounding box center [450, 155] width 18 height 16
click at [453, 152] on div "2" at bounding box center [450, 155] width 16 height 16
click at [434, 380] on span "9" at bounding box center [433, 378] width 5 height 12
click at [438, 406] on span "40" at bounding box center [440, 406] width 9 height 12
click at [531, 467] on div "Oké" at bounding box center [532, 469] width 29 height 11
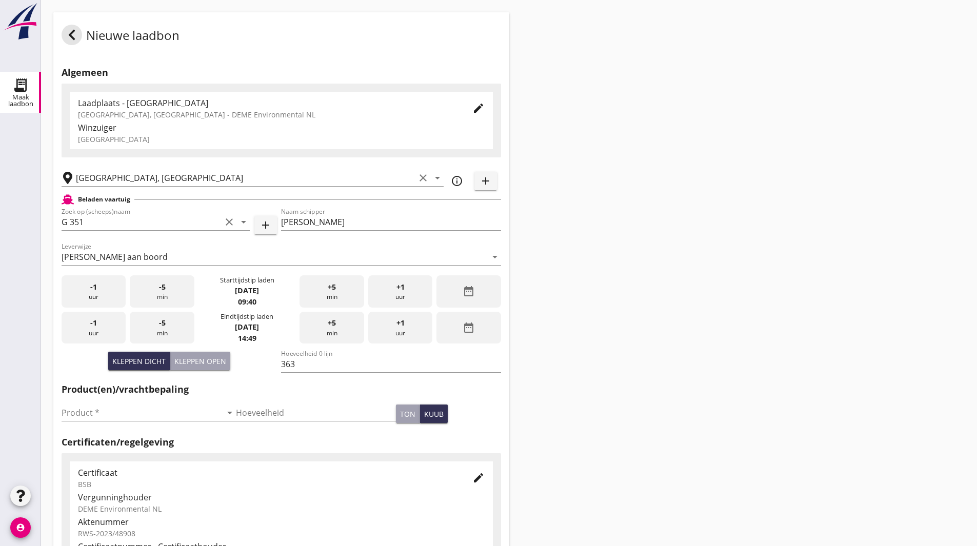
click at [457, 322] on div "date_range" at bounding box center [469, 328] width 64 height 32
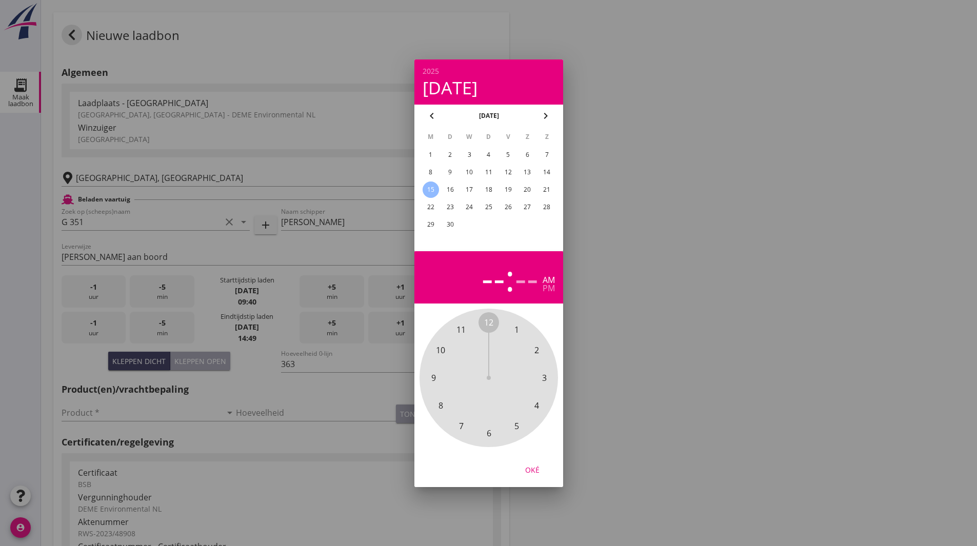
click at [452, 153] on div "2" at bounding box center [450, 155] width 16 height 16
click at [460, 331] on span "11" at bounding box center [461, 330] width 9 height 12
click at [444, 352] on span "50" at bounding box center [440, 350] width 9 height 12
click at [534, 473] on div "Oké" at bounding box center [532, 469] width 29 height 11
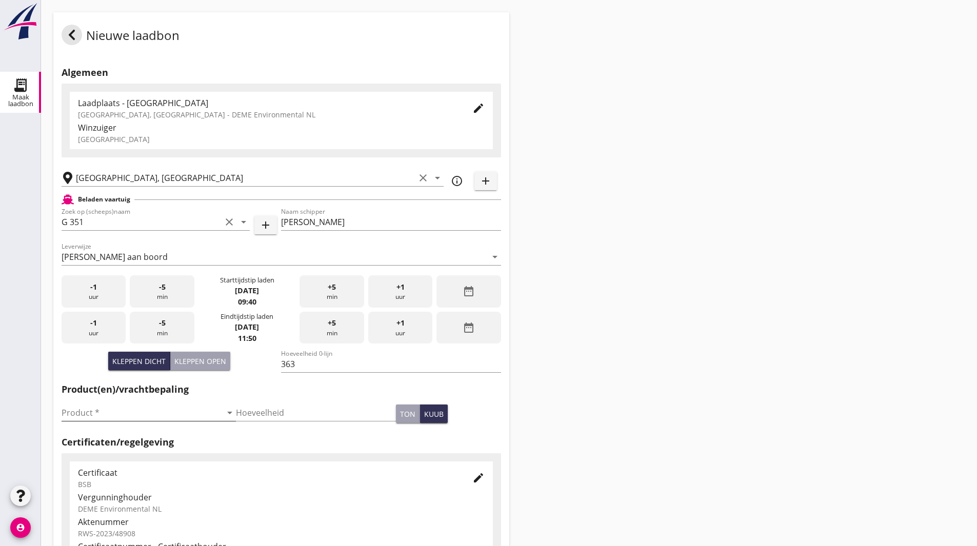
click at [141, 405] on input "Product *" at bounding box center [142, 413] width 160 height 16
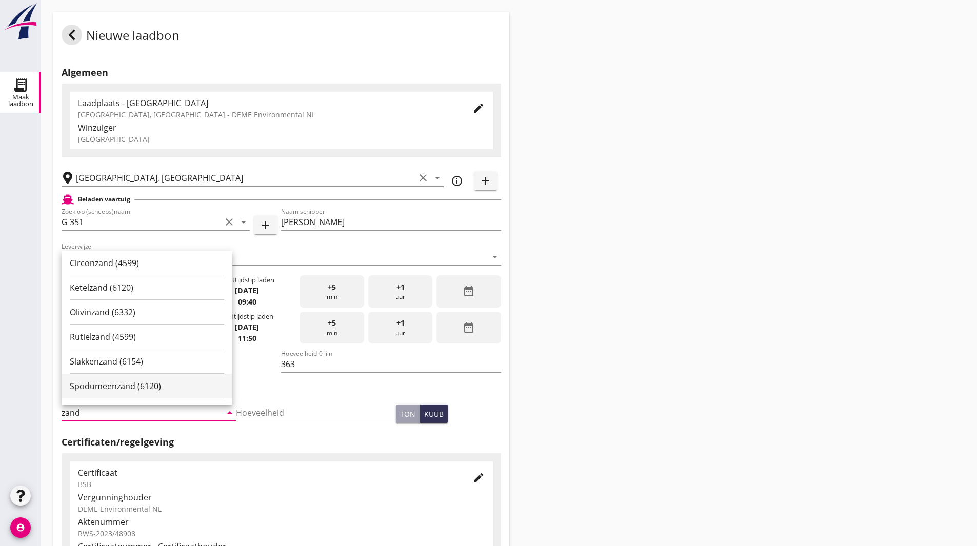
scroll to position [154, 0]
click at [143, 382] on div "Zand (6120)" at bounding box center [147, 384] width 154 height 12
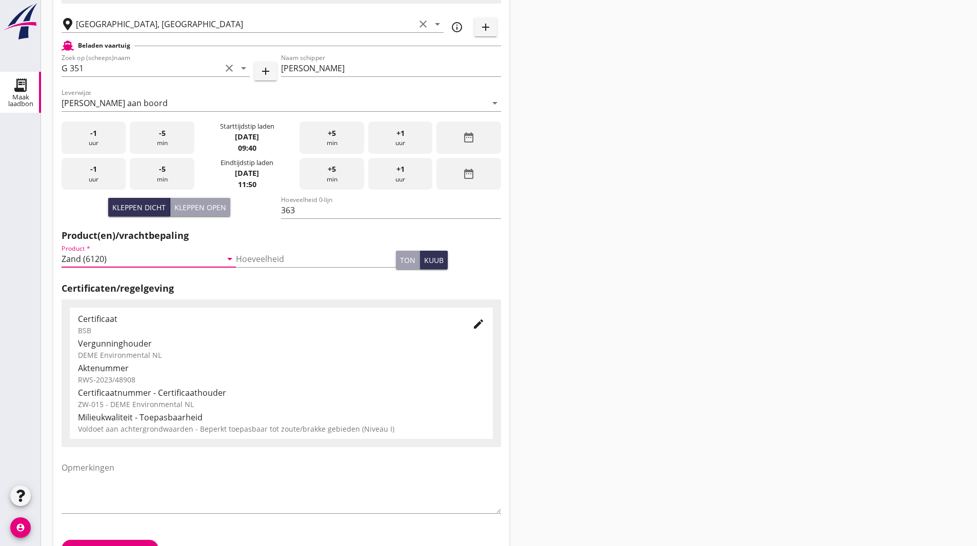
type input "Zand (6120)"
click at [599, 428] on div "Nieuwe laadbon Algemeen Laadplaats - [GEOGRAPHIC_DATA] [GEOGRAPHIC_DATA], [GEOG…" at bounding box center [509, 212] width 936 height 733
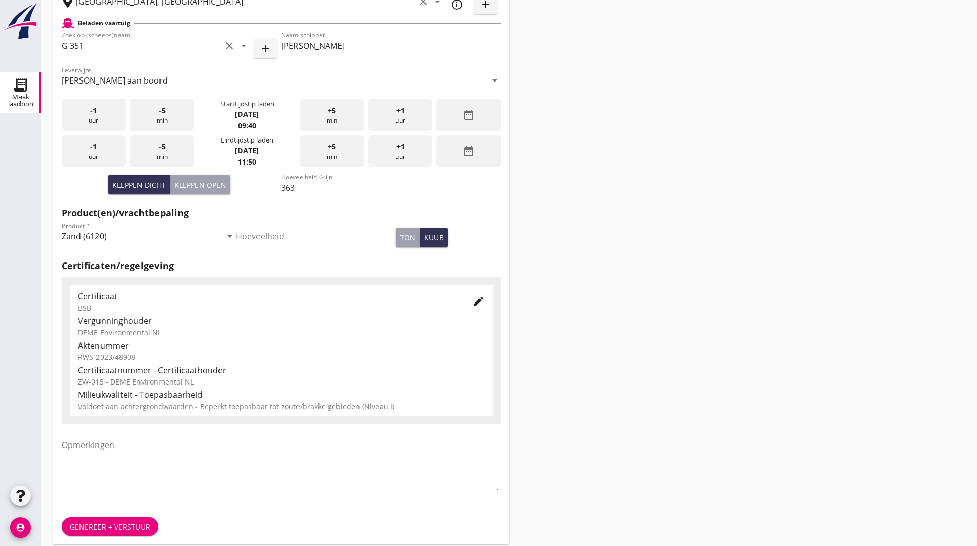
scroll to position [187, 0]
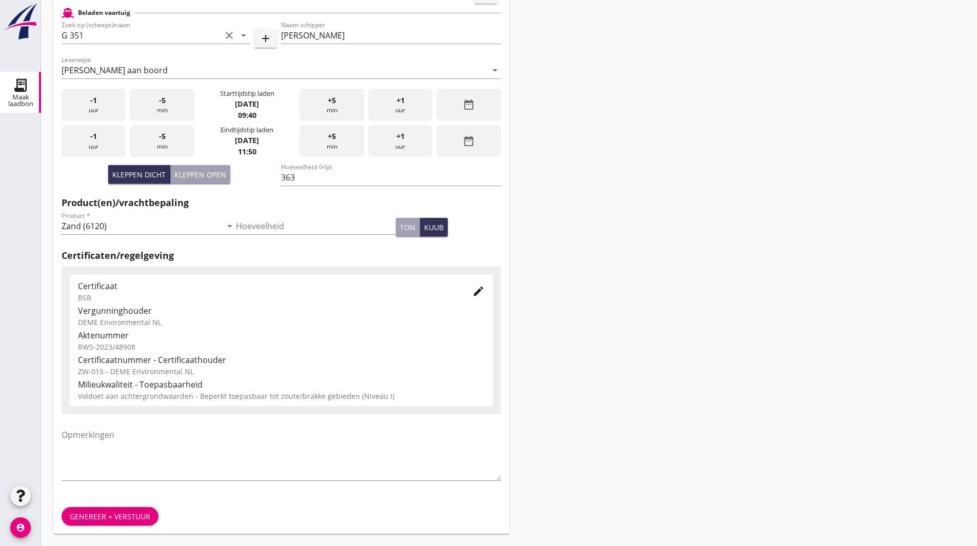
click at [104, 517] on div "Genereer + verstuur" at bounding box center [110, 517] width 81 height 11
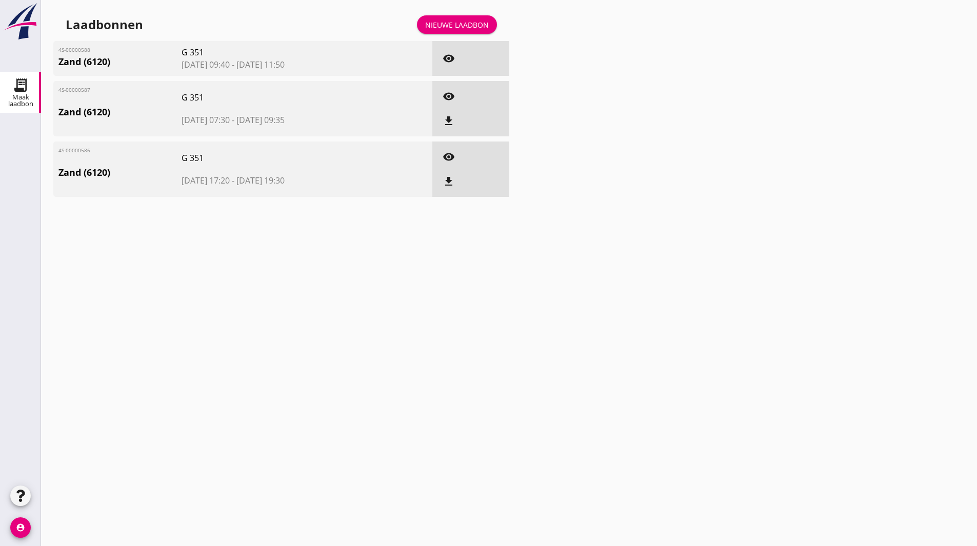
click at [313, 280] on div "cancel You are impersonating another user. Laadbonnen Nieuwe laadbon 4S-0000058…" at bounding box center [509, 273] width 936 height 546
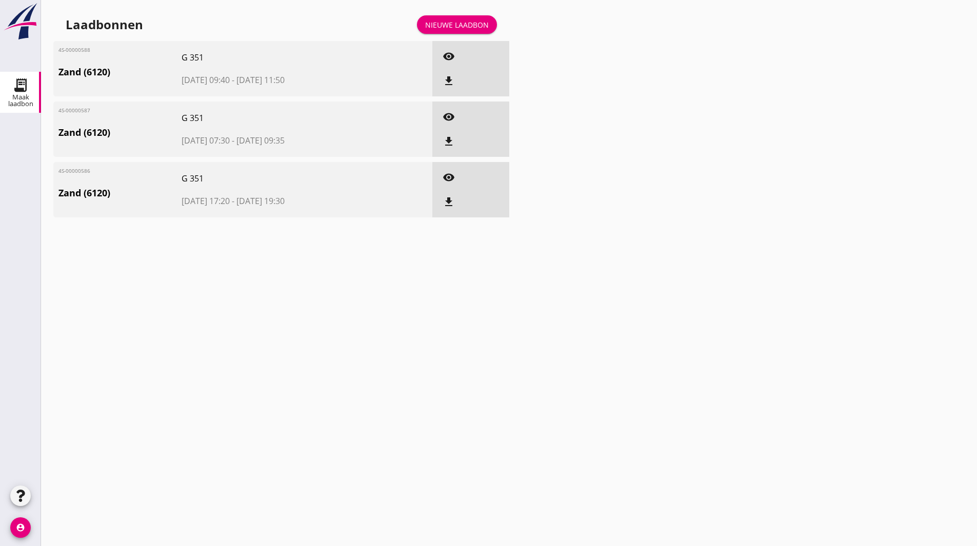
click at [451, 79] on icon "file_download" at bounding box center [449, 81] width 12 height 12
click at [452, 18] on link "Nieuwe laadbon" at bounding box center [457, 24] width 80 height 18
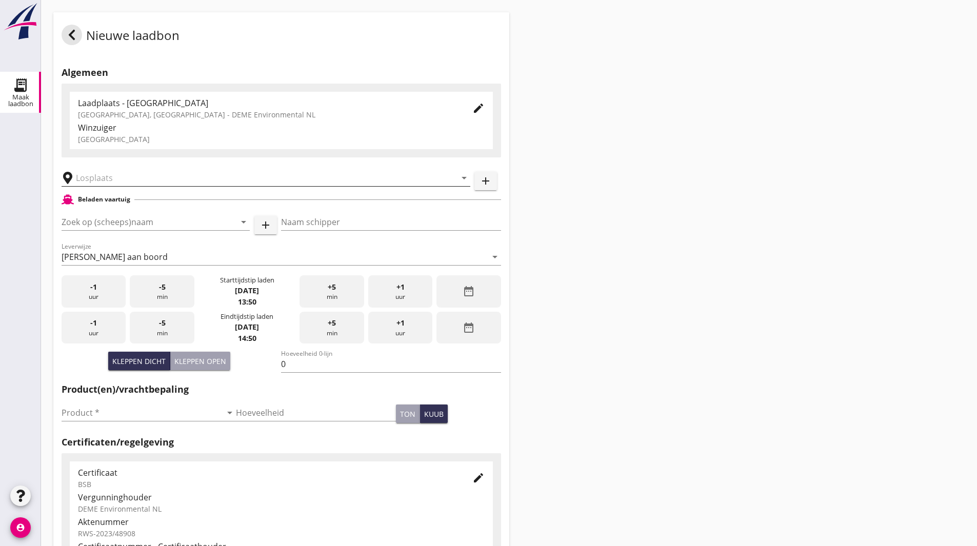
click at [105, 180] on input "text" at bounding box center [259, 178] width 366 height 16
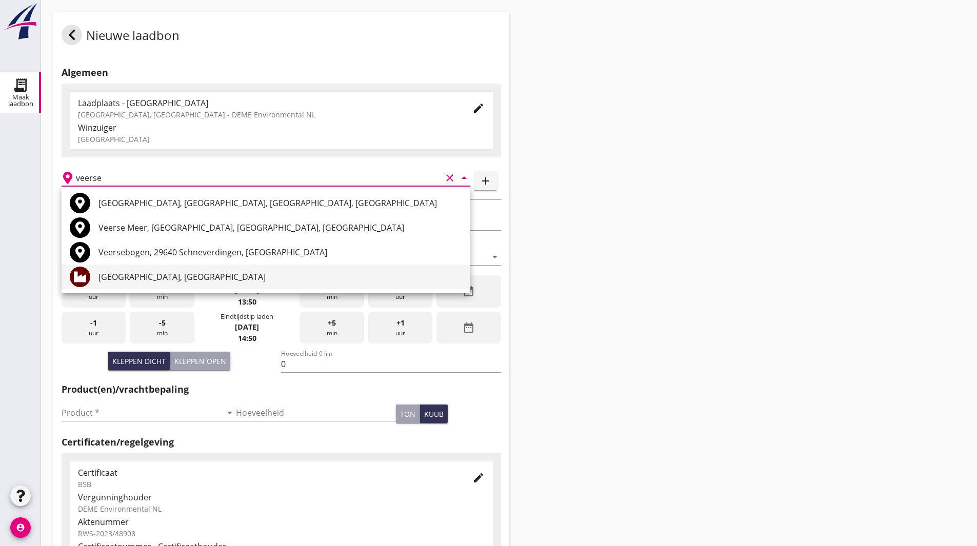
click at [124, 273] on div "[GEOGRAPHIC_DATA], [GEOGRAPHIC_DATA]" at bounding box center [281, 277] width 364 height 12
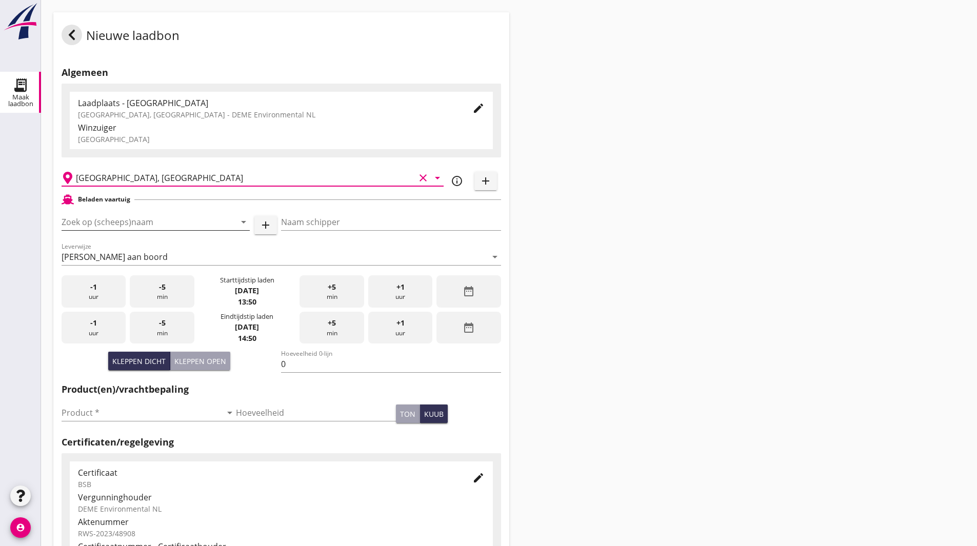
type input "[GEOGRAPHIC_DATA], [GEOGRAPHIC_DATA]"
click at [133, 229] on input "Zoek op (scheeps)naam" at bounding box center [142, 222] width 160 height 16
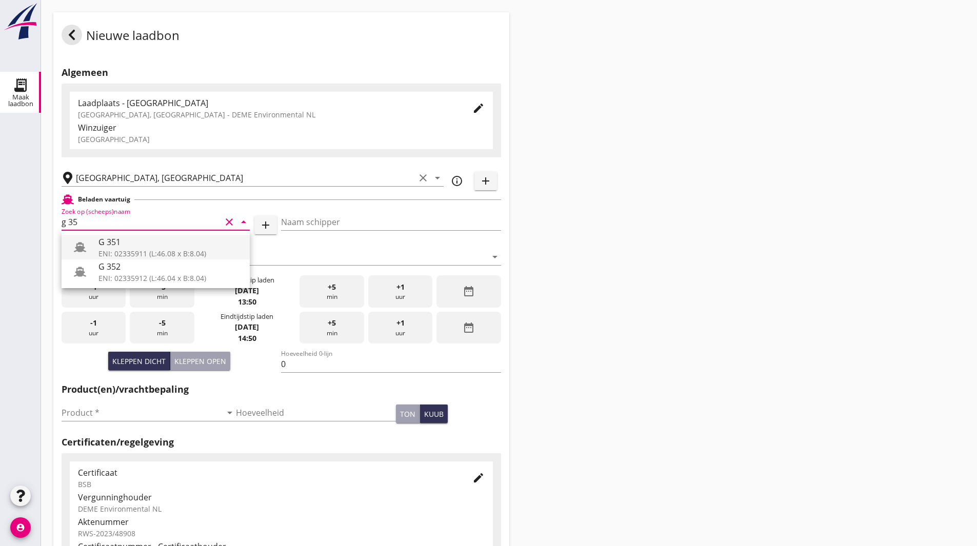
click at [150, 247] on div "G 351" at bounding box center [170, 242] width 143 height 12
type input "G 351"
type input "[PERSON_NAME]"
type input "363"
type input "G 351"
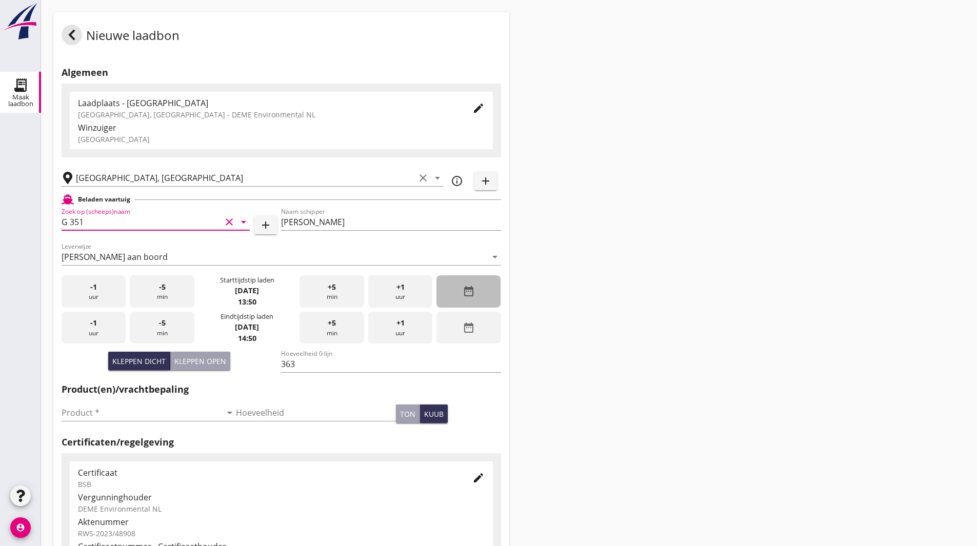
click at [471, 294] on icon "date_range" at bounding box center [469, 291] width 12 height 12
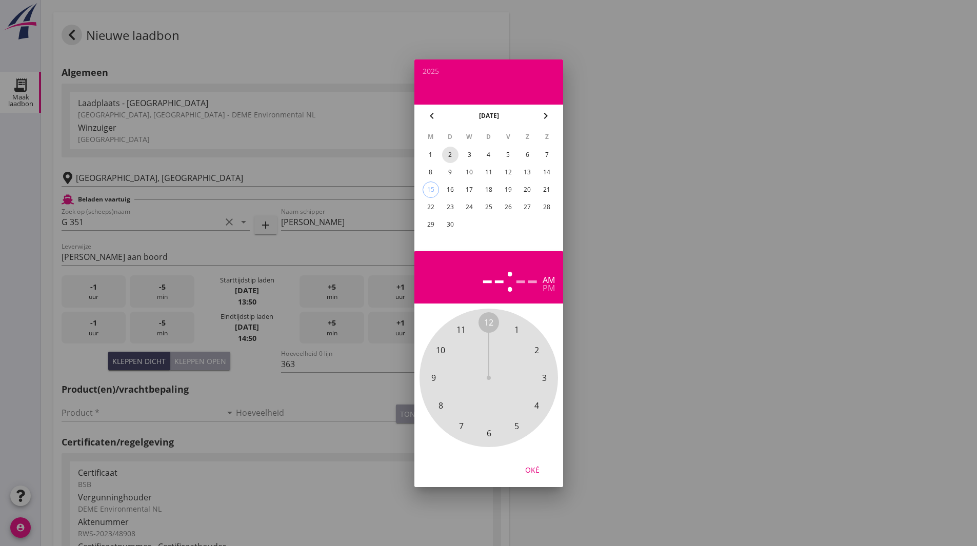
drag, startPoint x: 453, startPoint y: 155, endPoint x: 502, endPoint y: 278, distance: 132.6
click at [453, 155] on div "2" at bounding box center [450, 155] width 16 height 16
click at [515, 329] on span "1" at bounding box center [516, 330] width 5 height 12
click at [551, 289] on div "pm" at bounding box center [549, 288] width 12 height 8
click at [490, 434] on span "30" at bounding box center [488, 433] width 9 height 12
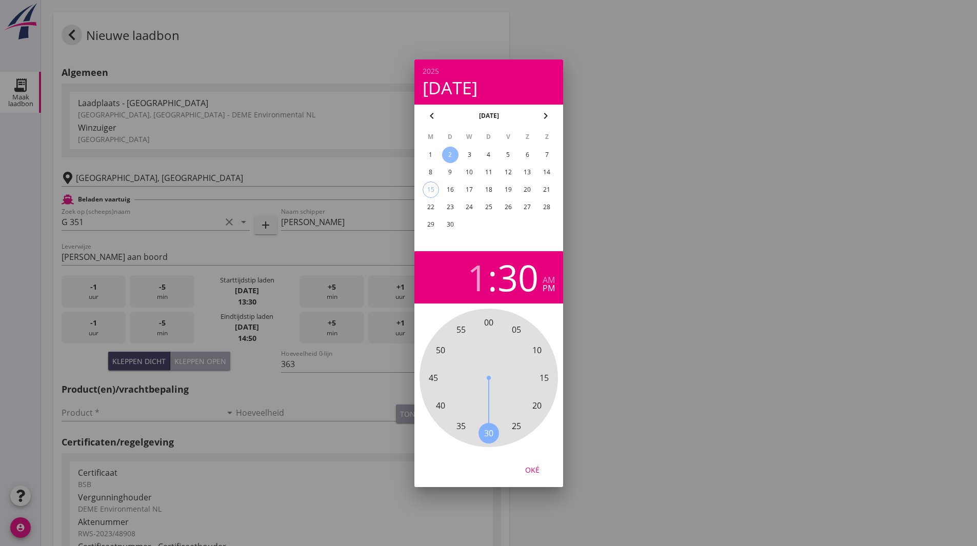
click at [539, 471] on div "Oké" at bounding box center [532, 469] width 29 height 11
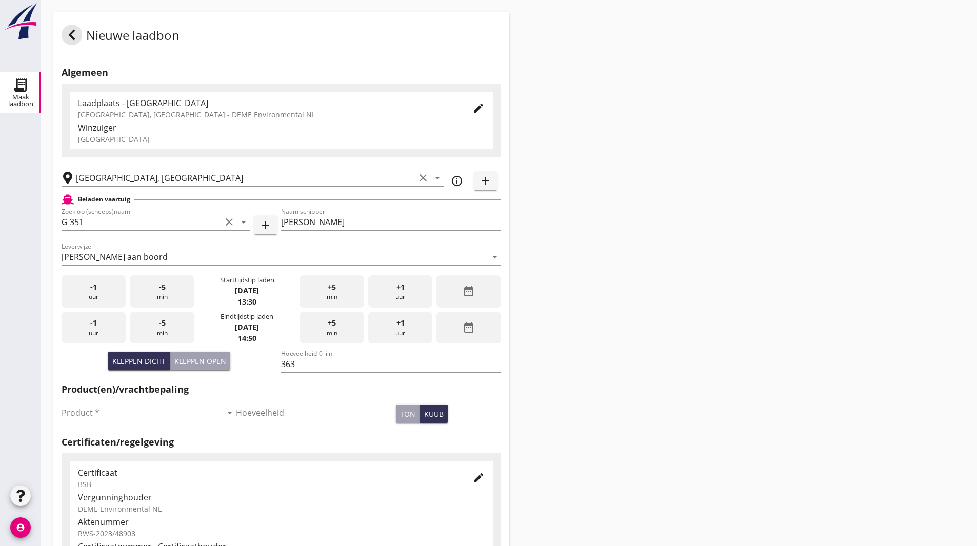
click at [472, 336] on div "date_range" at bounding box center [469, 328] width 64 height 32
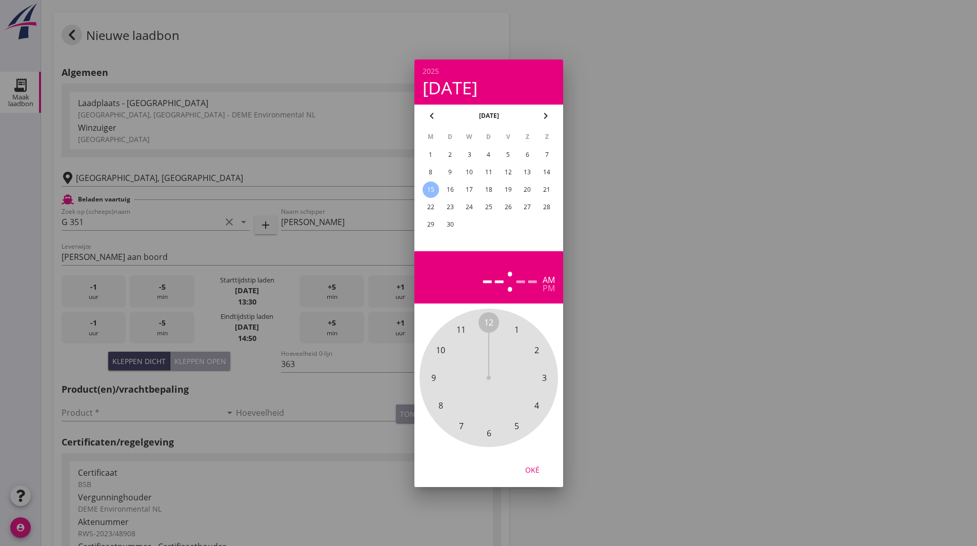
click at [453, 151] on div "2" at bounding box center [450, 155] width 16 height 16
click at [543, 289] on div "pm" at bounding box center [549, 288] width 12 height 8
click at [542, 378] on span "3" at bounding box center [544, 378] width 5 height 12
click at [515, 426] on span "25" at bounding box center [516, 426] width 9 height 12
click at [536, 468] on div "Oké" at bounding box center [532, 469] width 29 height 11
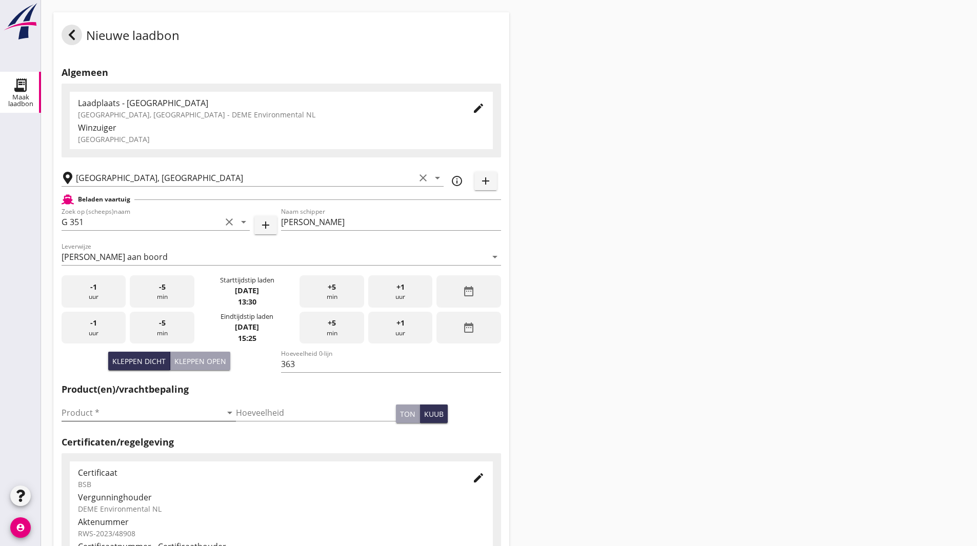
click at [187, 413] on input "Product *" at bounding box center [142, 413] width 160 height 16
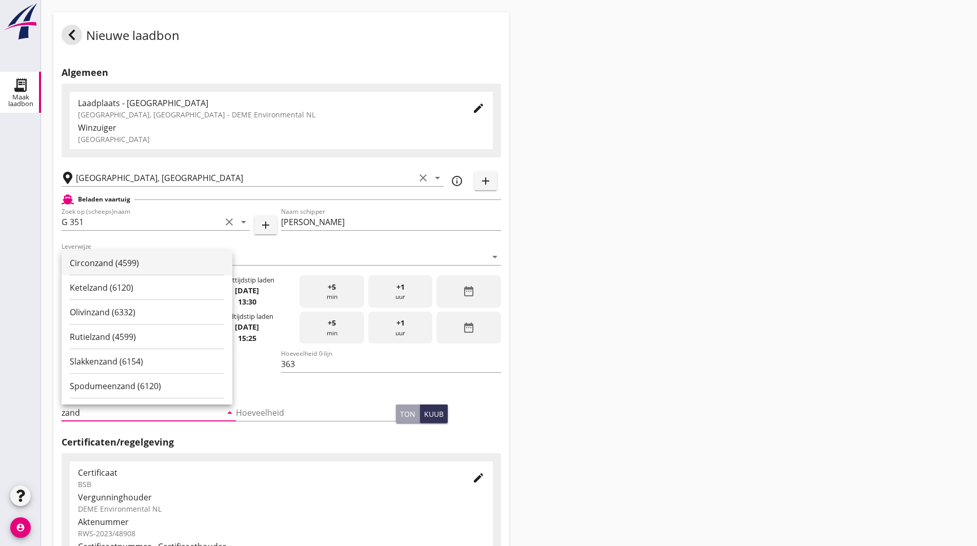
scroll to position [154, 0]
click at [147, 379] on div "Zand (6120)" at bounding box center [147, 384] width 154 height 12
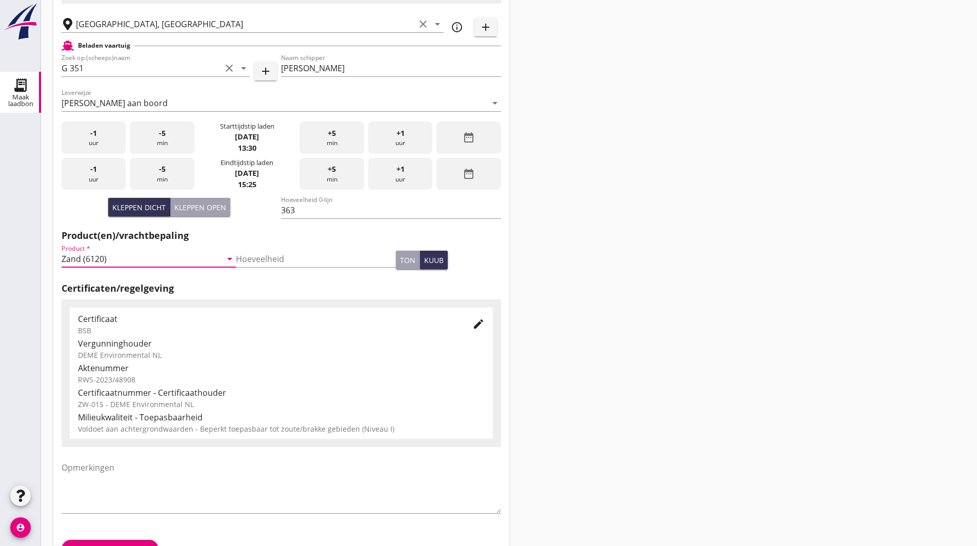
type input "Zand (6120)"
click at [636, 369] on div "Nieuwe laadbon Algemeen Laadplaats - [GEOGRAPHIC_DATA] [GEOGRAPHIC_DATA], [GEOG…" at bounding box center [509, 212] width 936 height 733
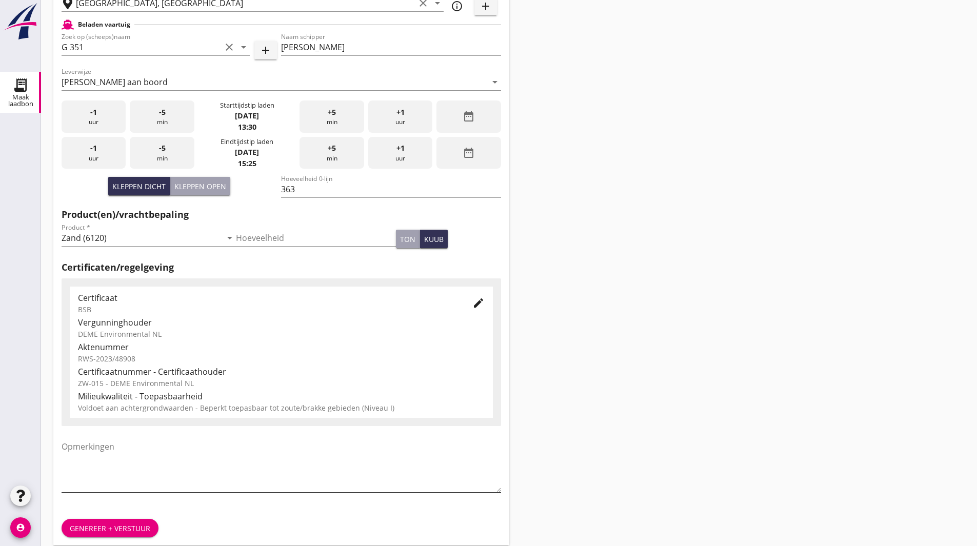
scroll to position [187, 0]
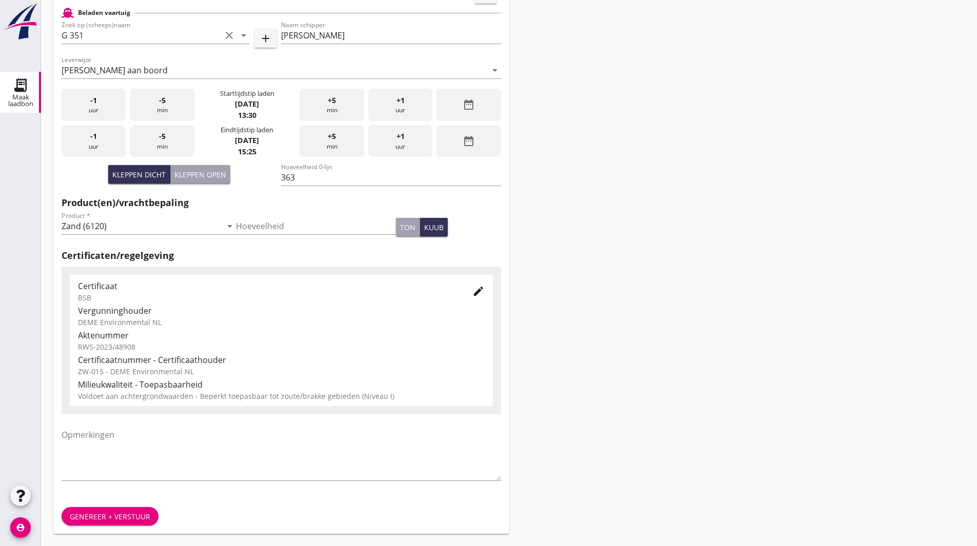
click at [86, 515] on div "Genereer + verstuur" at bounding box center [110, 517] width 81 height 11
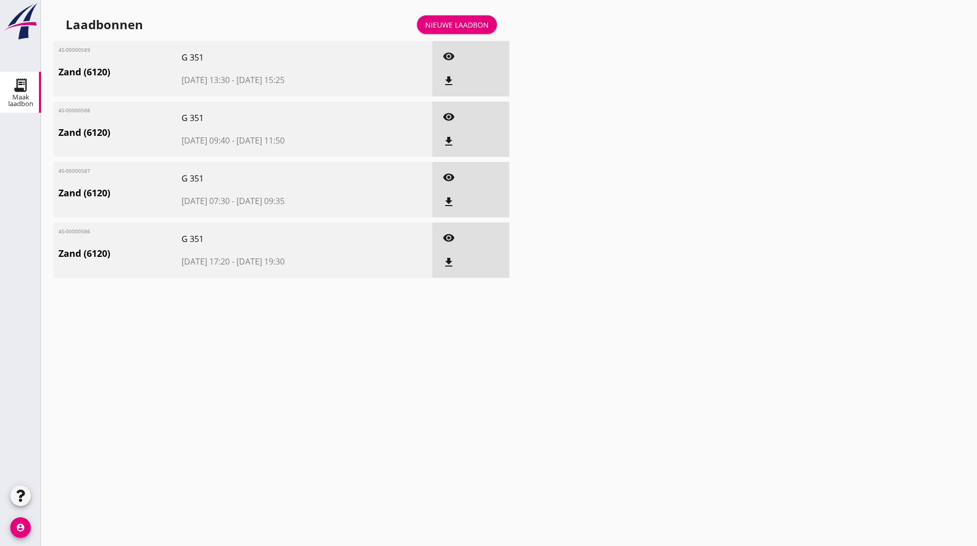
click at [450, 77] on icon "file_download" at bounding box center [449, 81] width 12 height 12
click at [453, 26] on div "Nieuwe laadbon" at bounding box center [457, 24] width 64 height 11
